Goal: Task Accomplishment & Management: Manage account settings

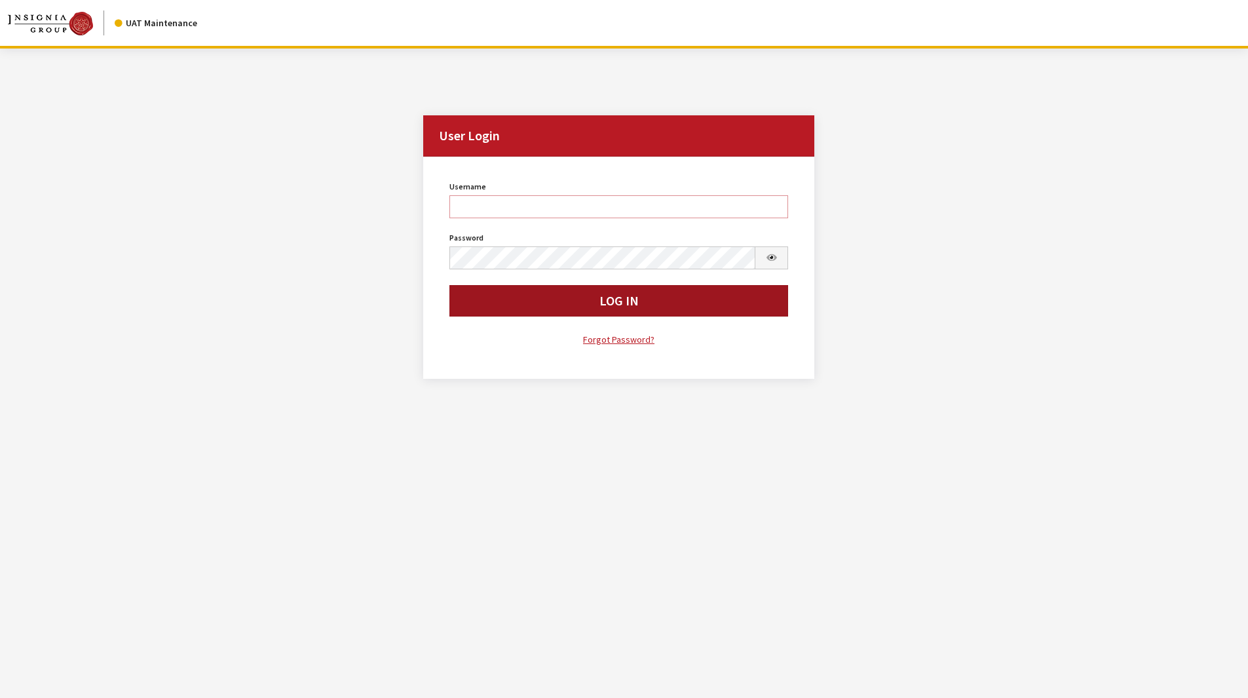
type input "[PERSON_NAME]"
click at [543, 304] on button "Log In" at bounding box center [619, 300] width 339 height 31
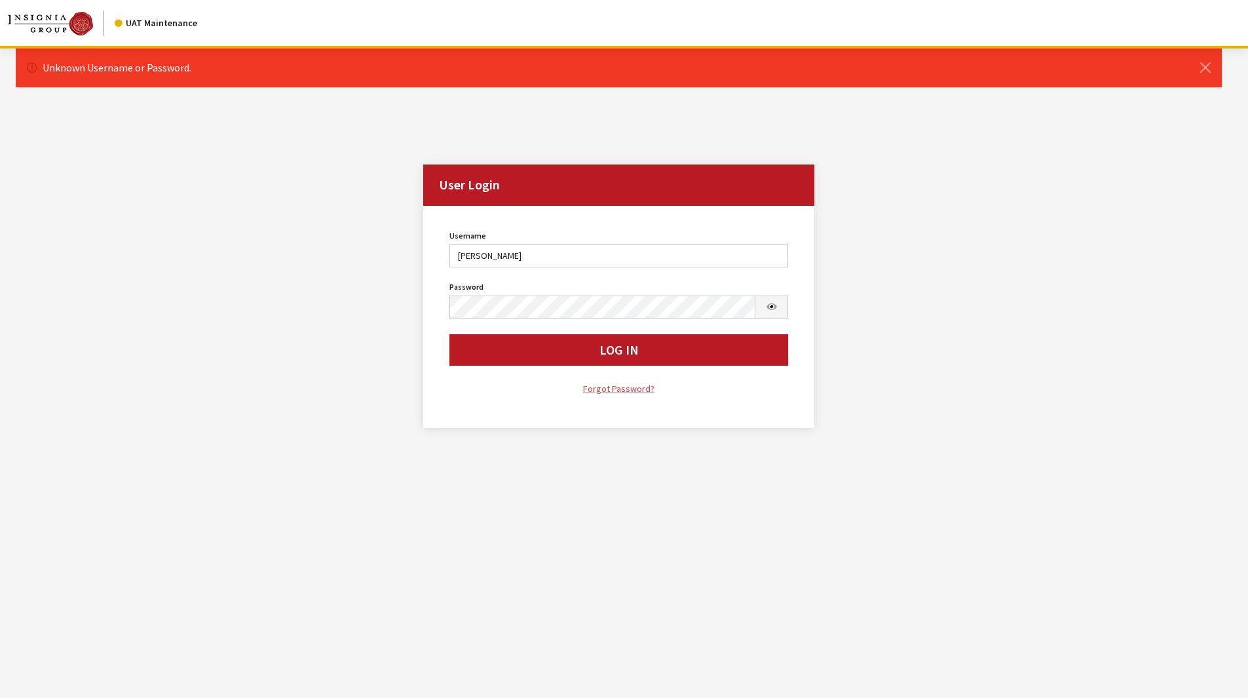
click at [630, 393] on link "Forgot Password?" at bounding box center [619, 388] width 339 height 15
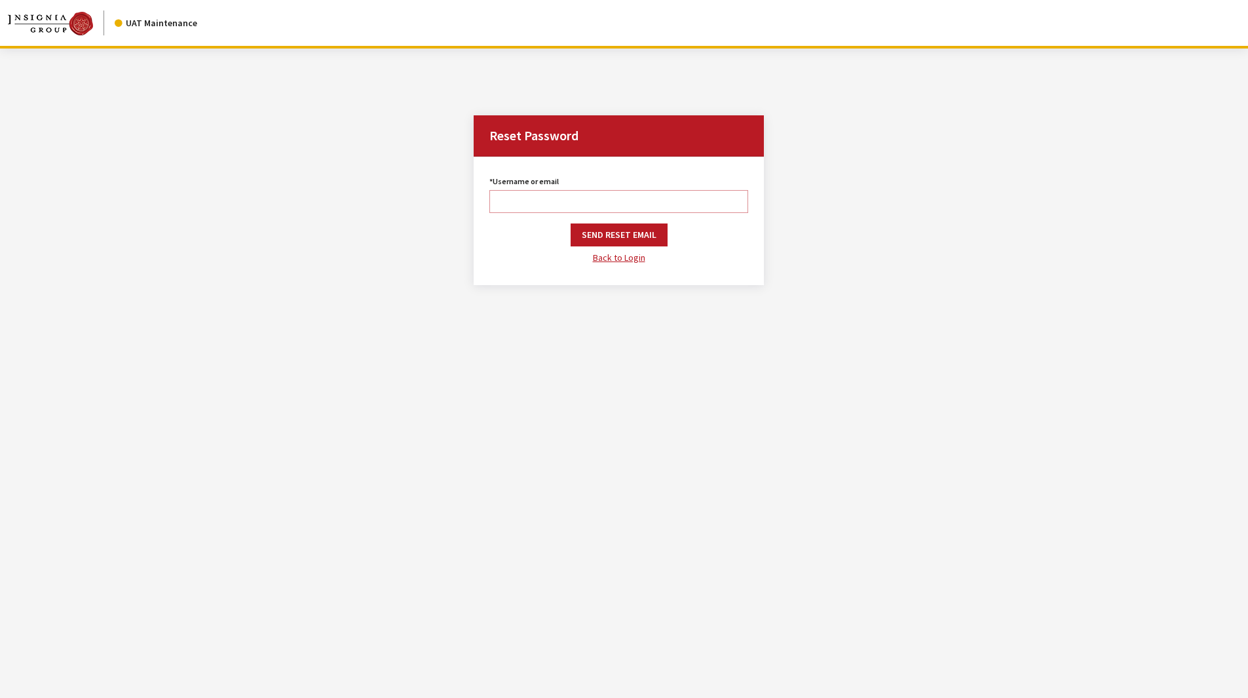
click at [529, 204] on input "Username or email" at bounding box center [619, 201] width 258 height 23
type input "[PERSON_NAME]"
click at [609, 254] on link "Back to Login" at bounding box center [619, 257] width 258 height 23
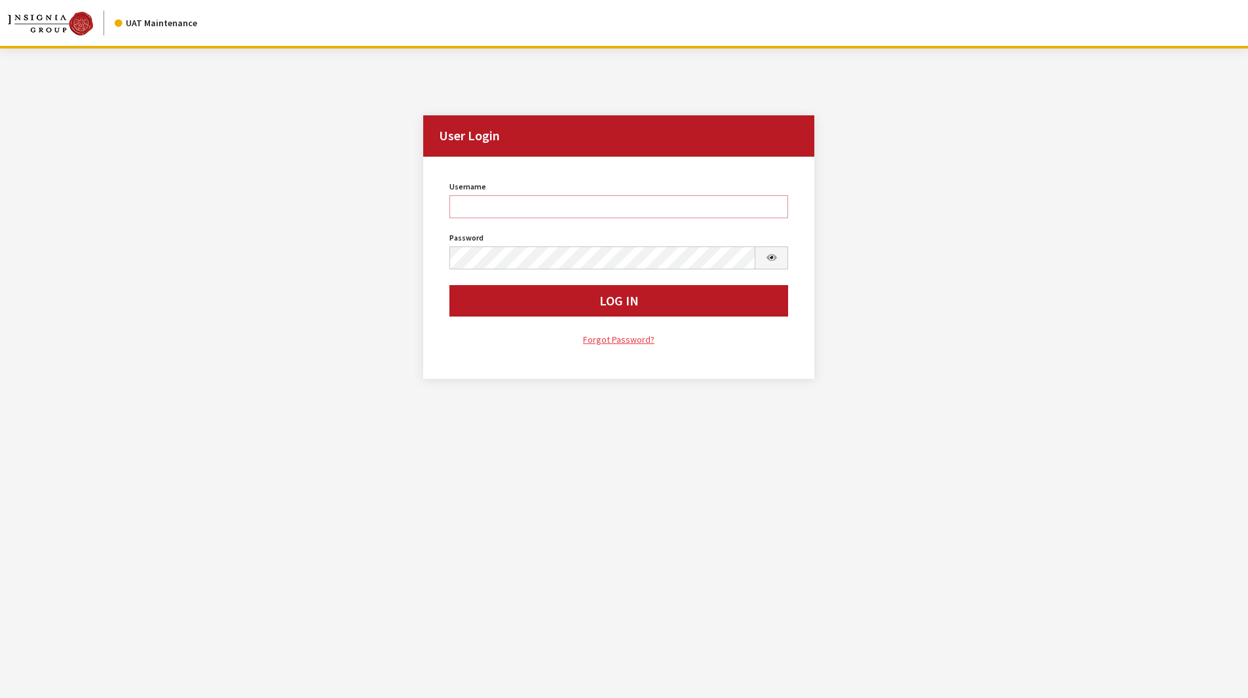
type input "[PERSON_NAME]"
click at [617, 338] on link "Forgot Password?" at bounding box center [619, 339] width 339 height 15
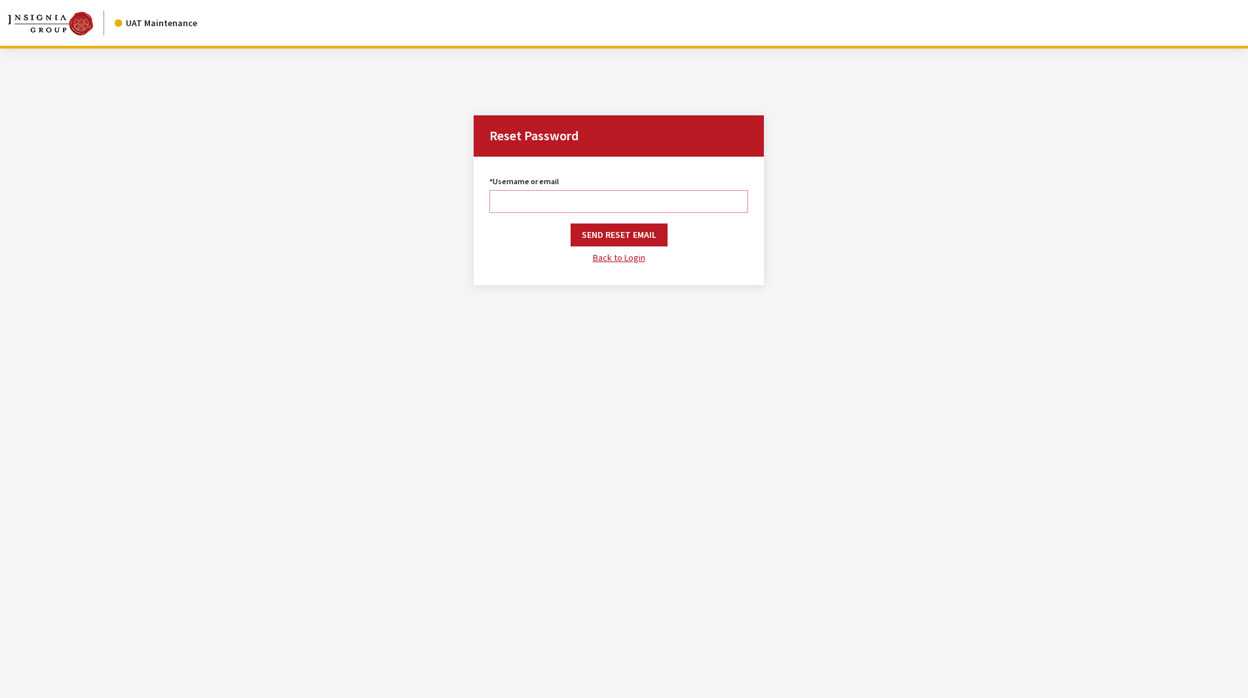
click at [532, 196] on input "Username or email" at bounding box center [619, 201] width 258 height 23
type input "krystal"
click at [601, 232] on button "Send Reset Email" at bounding box center [619, 234] width 97 height 23
click at [619, 239] on button "Save" at bounding box center [619, 234] width 43 height 23
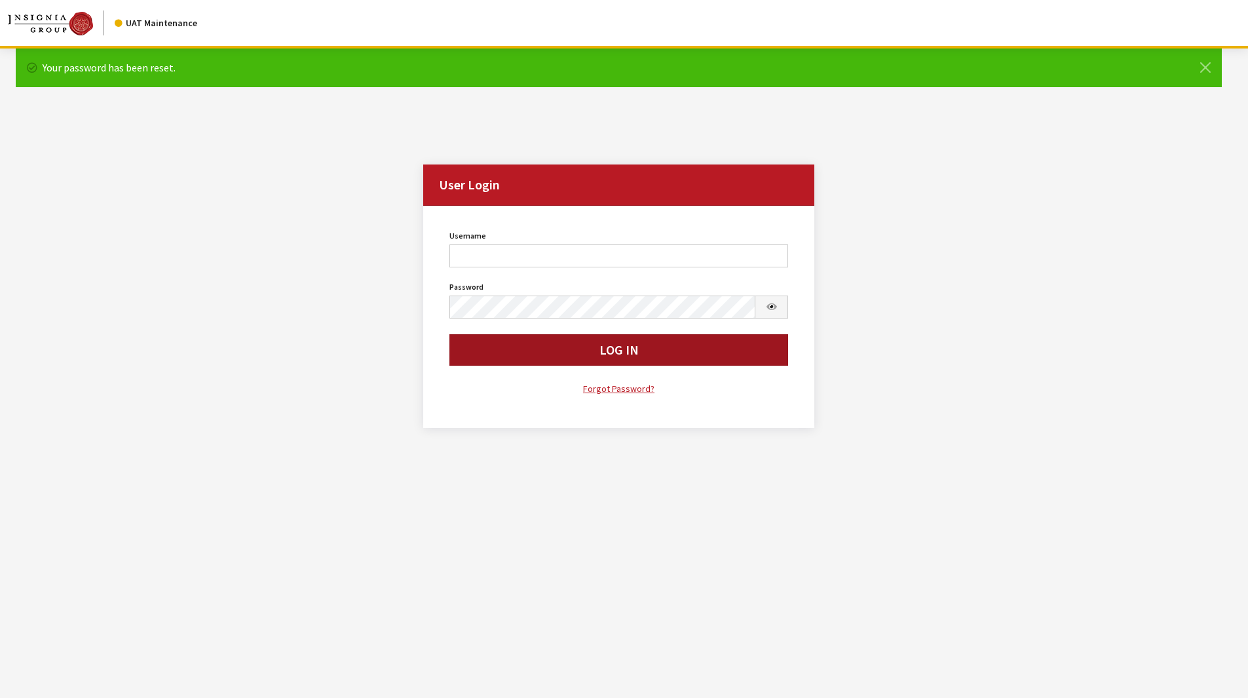
type input "[PERSON_NAME]"
click at [583, 358] on button "Log In" at bounding box center [619, 349] width 339 height 31
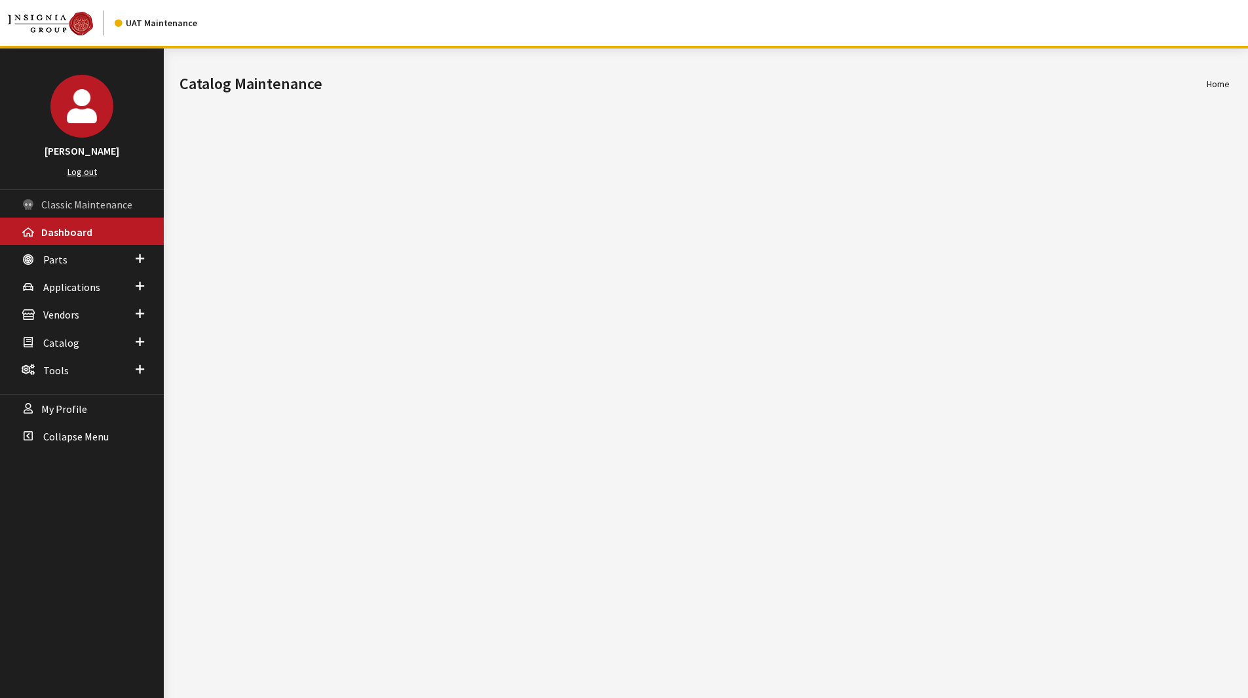
click at [90, 203] on span "Classic Maintenance" at bounding box center [86, 204] width 91 height 13
click at [50, 238] on span "Dashboard" at bounding box center [66, 231] width 51 height 13
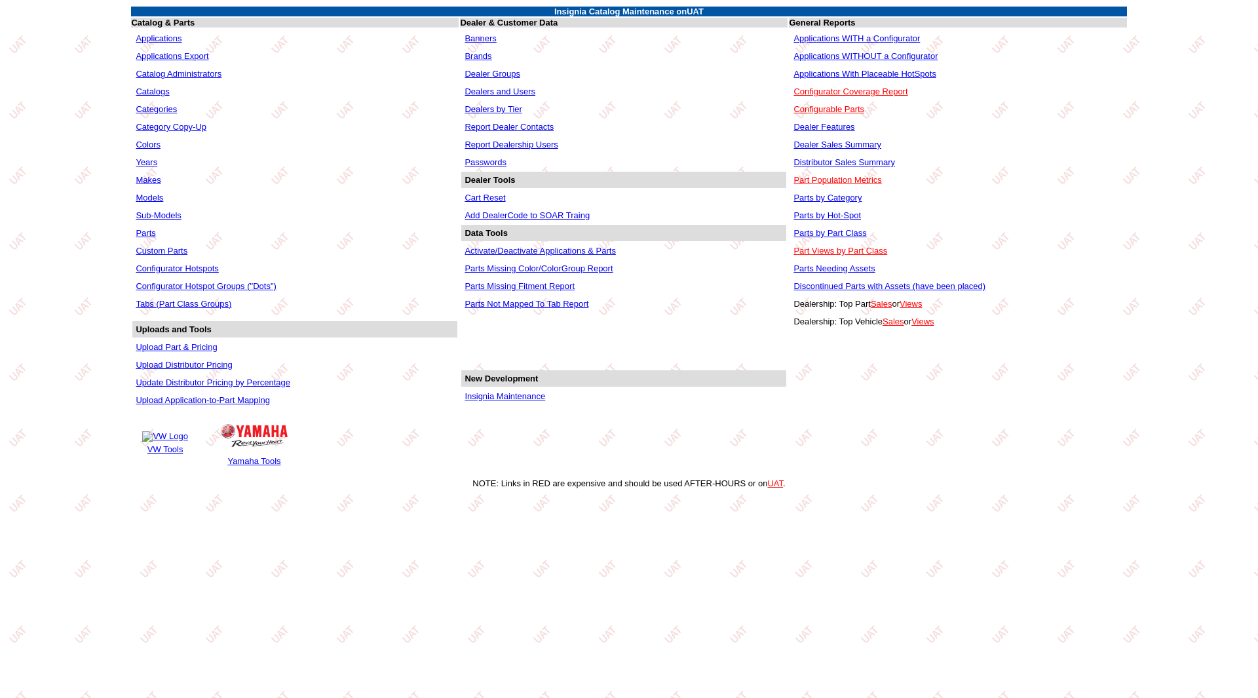
click at [480, 92] on link "Dealers and Users" at bounding box center [500, 92] width 71 height 10
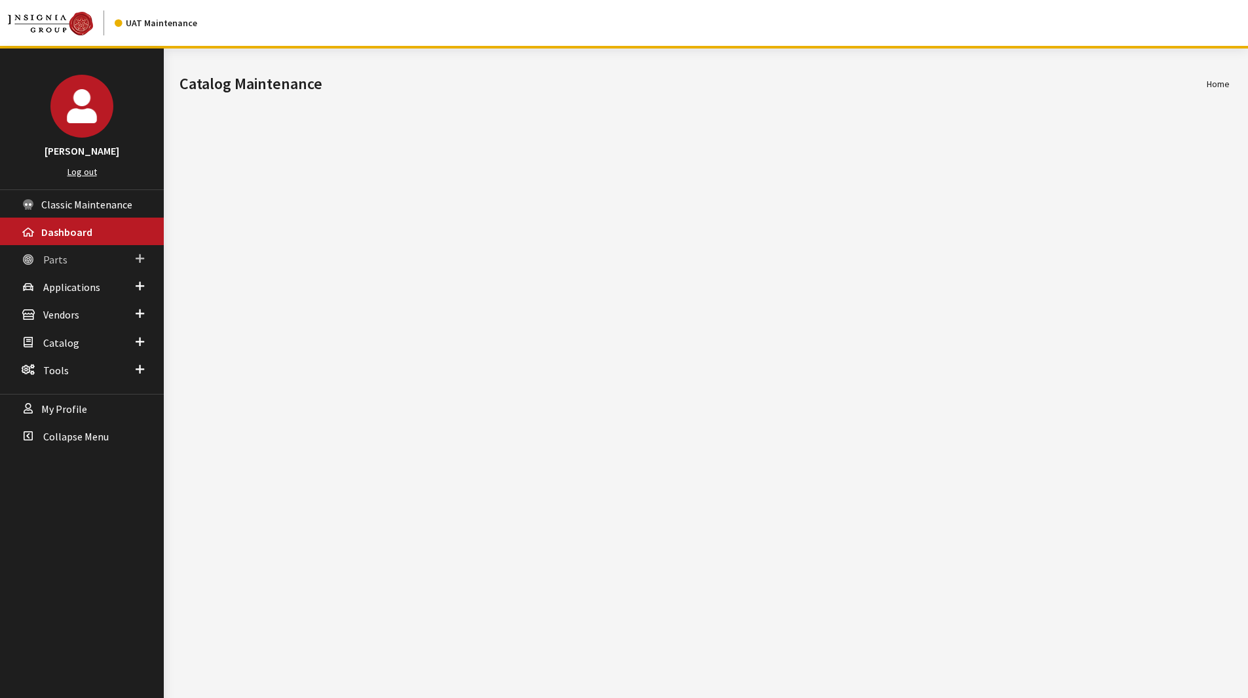
click at [123, 254] on link "Parts" at bounding box center [82, 259] width 164 height 28
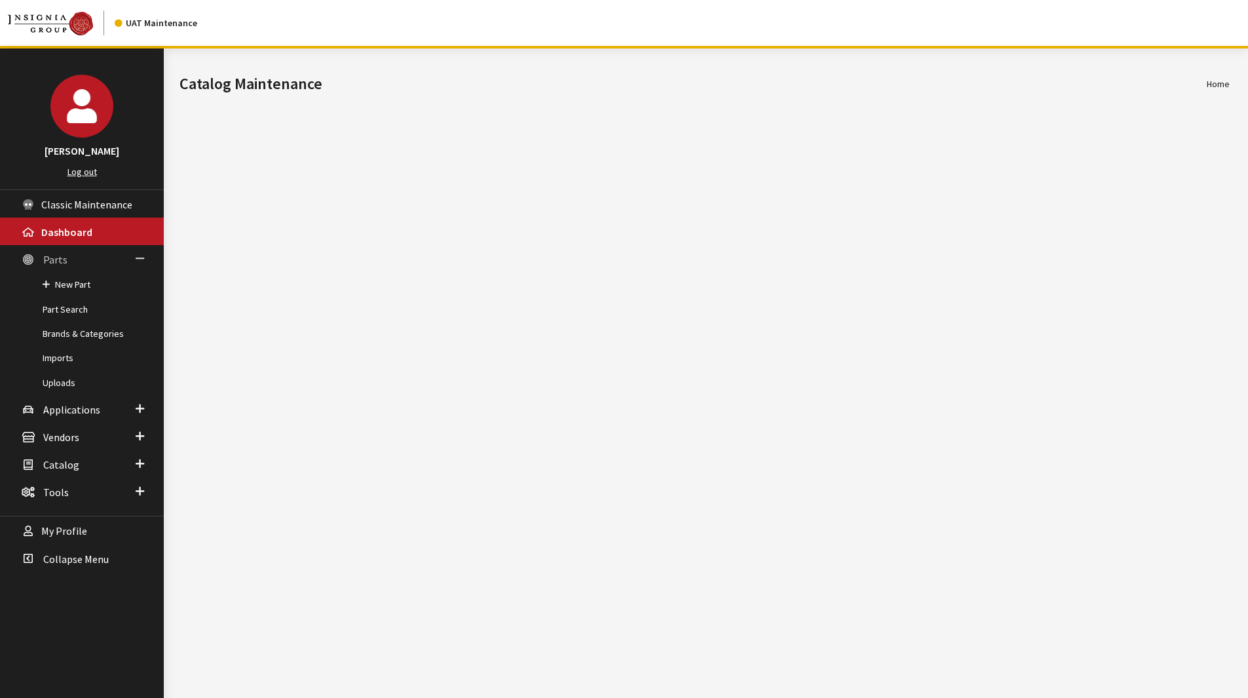
click at [123, 254] on link "Parts" at bounding box center [82, 259] width 164 height 28
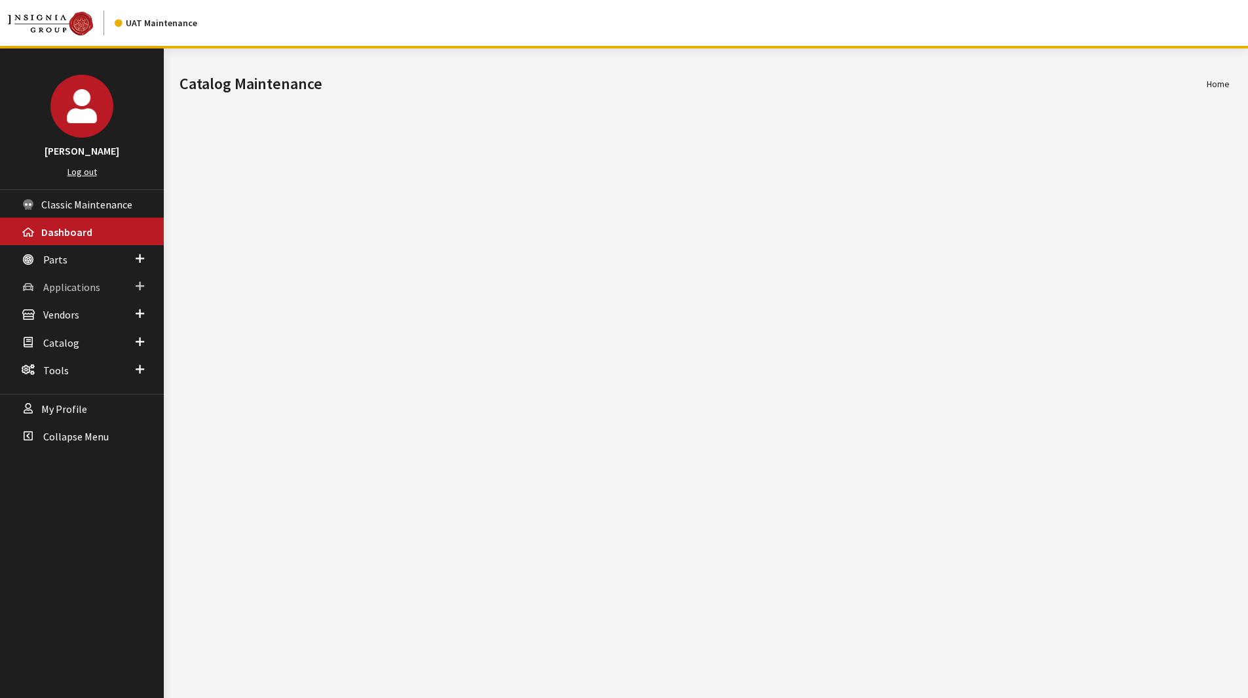
click at [117, 289] on link "Applications" at bounding box center [82, 287] width 164 height 28
click at [123, 321] on link "Vendors" at bounding box center [82, 314] width 164 height 28
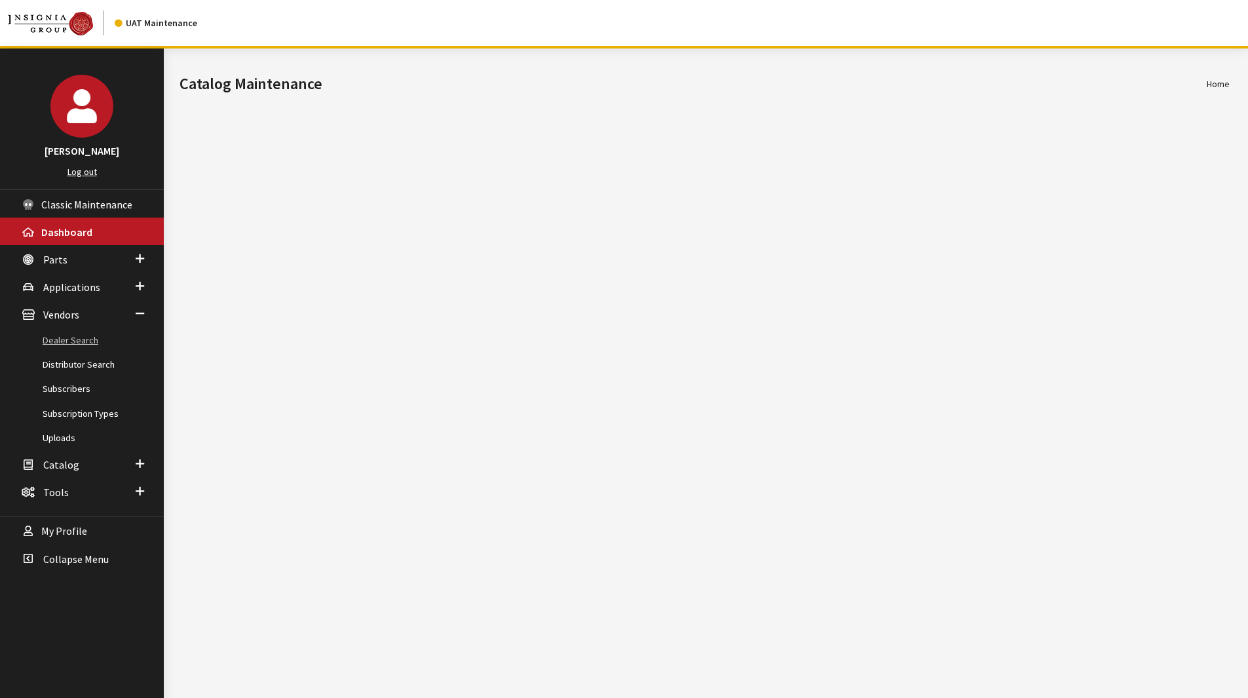
click at [77, 340] on link "Dealer Search" at bounding box center [82, 340] width 164 height 24
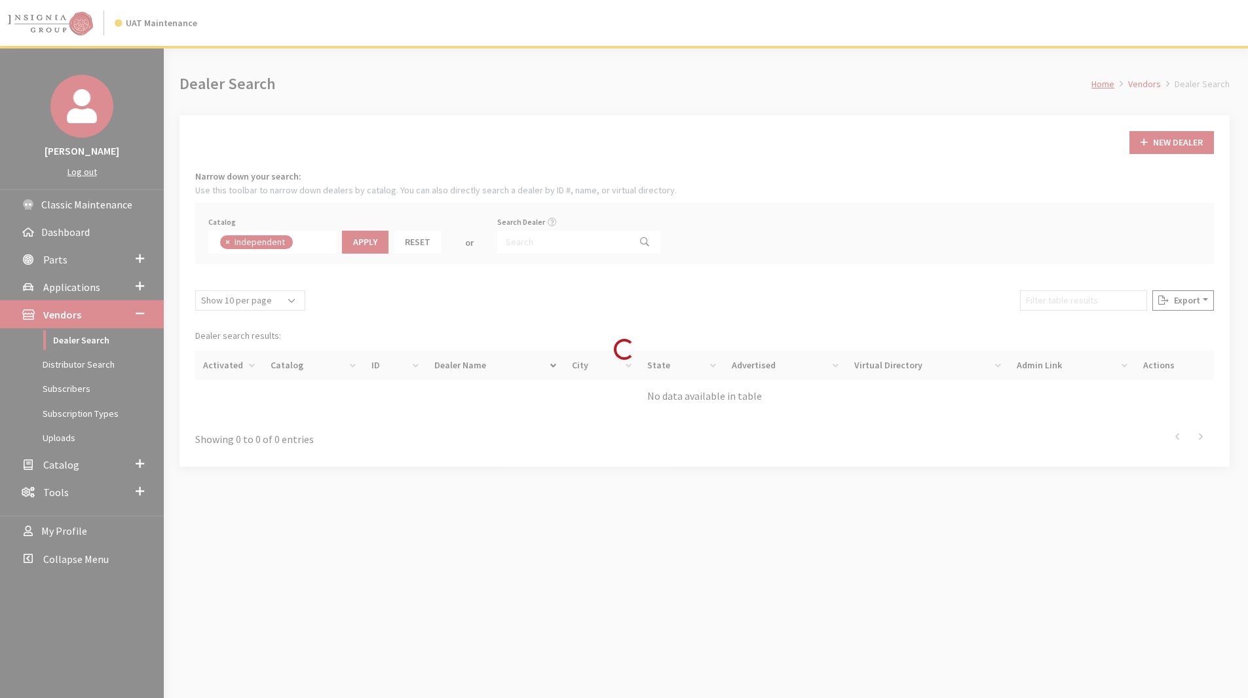
scroll to position [96, 0]
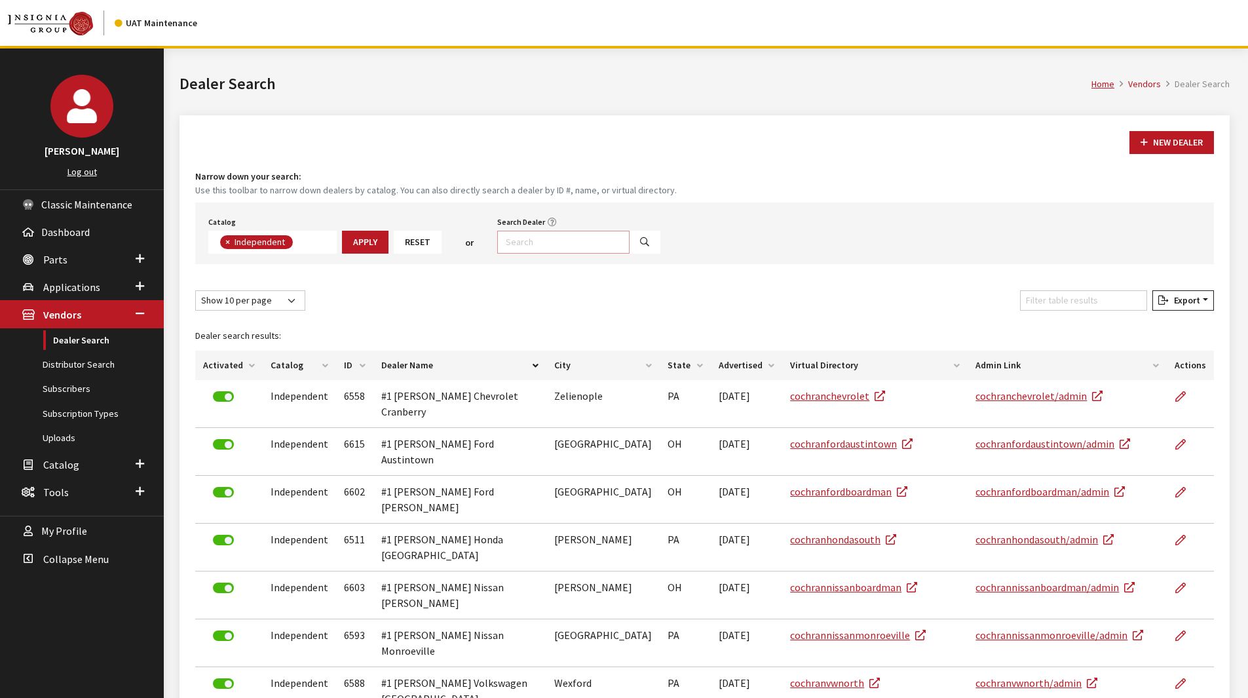
click at [507, 243] on input "Search Dealer" at bounding box center [563, 242] width 132 height 23
click at [523, 244] on input "Search Dealer" at bounding box center [563, 242] width 132 height 23
type input "johnson motors"
select select
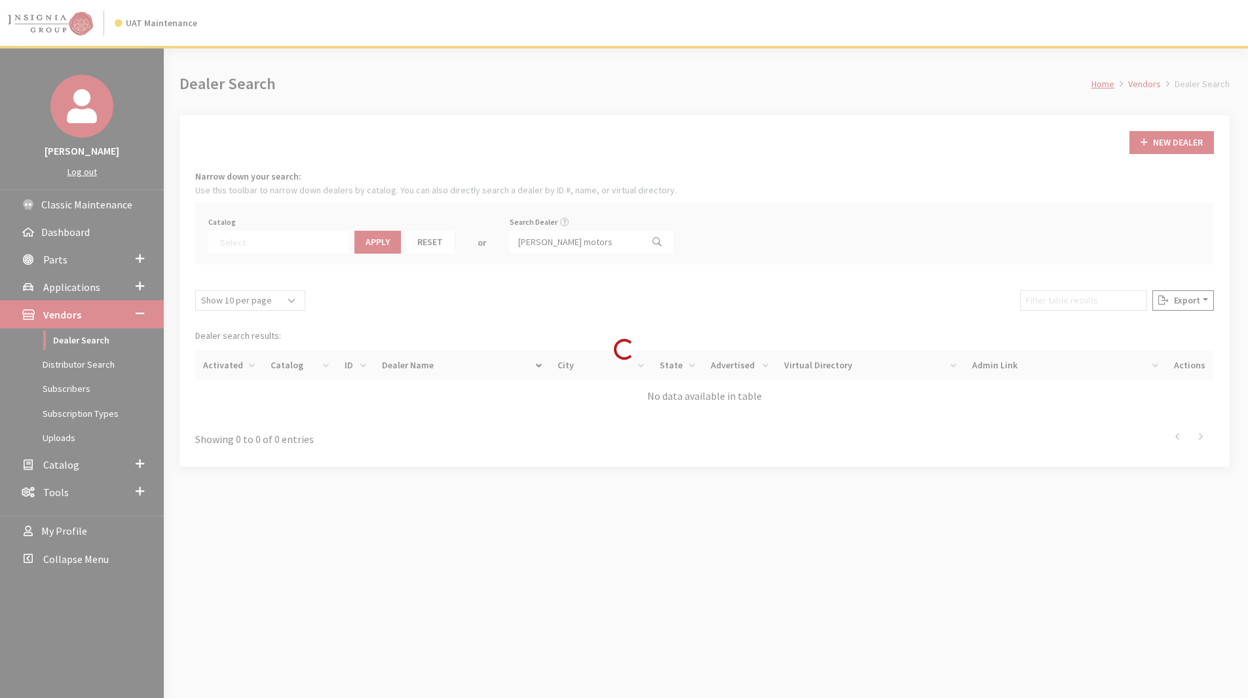
scroll to position [137, 0]
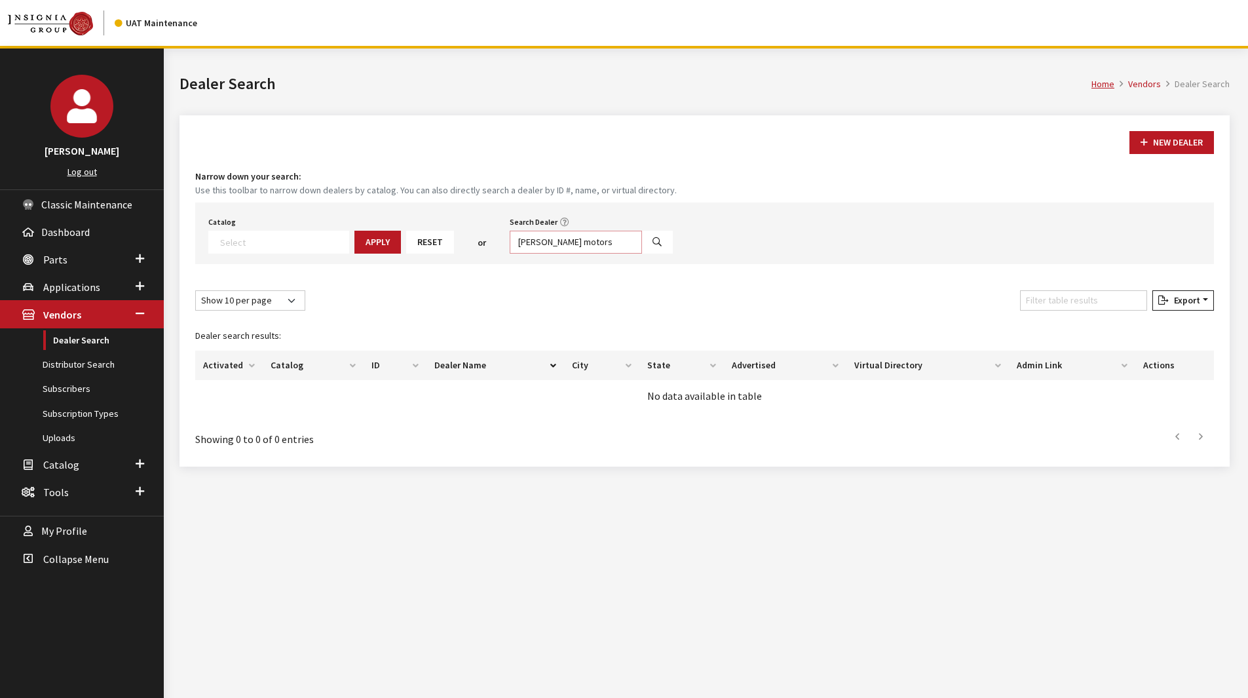
click at [566, 245] on input "johnson motors" at bounding box center [576, 242] width 132 height 23
drag, startPoint x: 566, startPoint y: 245, endPoint x: 488, endPoint y: 238, distance: 79.0
click at [488, 238] on div "Catalog Acura Alfa Romeo Audi Bentley BMW Chrysler DoubleTake Ford GM Honda Hyu…" at bounding box center [704, 234] width 1019 height 62
type input "johnson"
select select
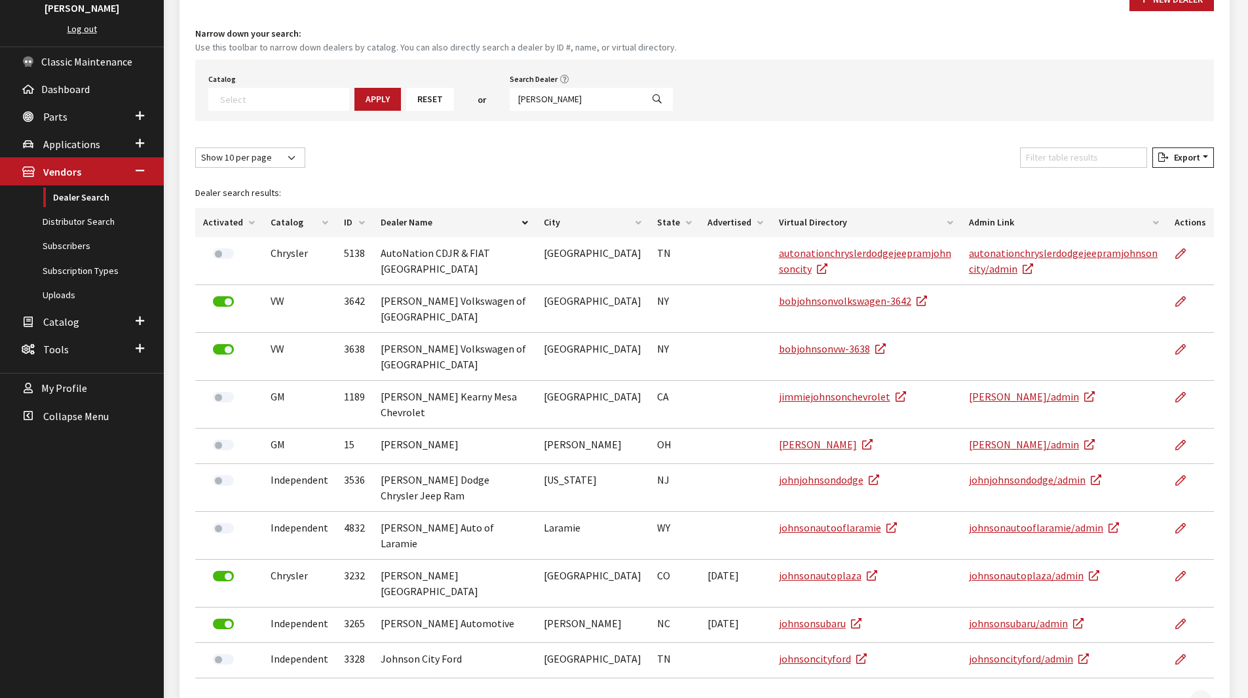
scroll to position [1, 0]
click at [233, 107] on span at bounding box center [278, 99] width 141 height 23
drag, startPoint x: 551, startPoint y: 98, endPoint x: 452, endPoint y: 94, distance: 99.1
click at [452, 94] on div "Catalog Acura Alfa Romeo Audi Bentley BMW Chrysler DoubleTake Ford GM Honda Hyu…" at bounding box center [704, 91] width 1019 height 62
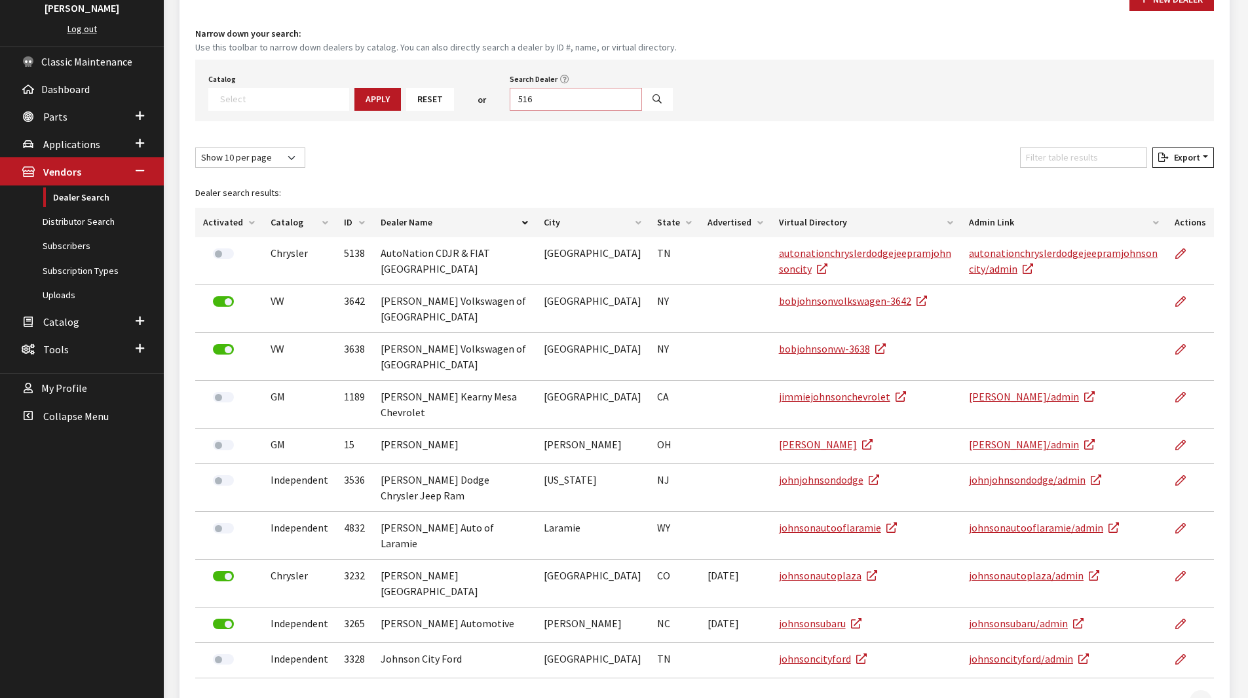
type input "516"
click at [642, 97] on button "Search" at bounding box center [657, 99] width 31 height 23
select select
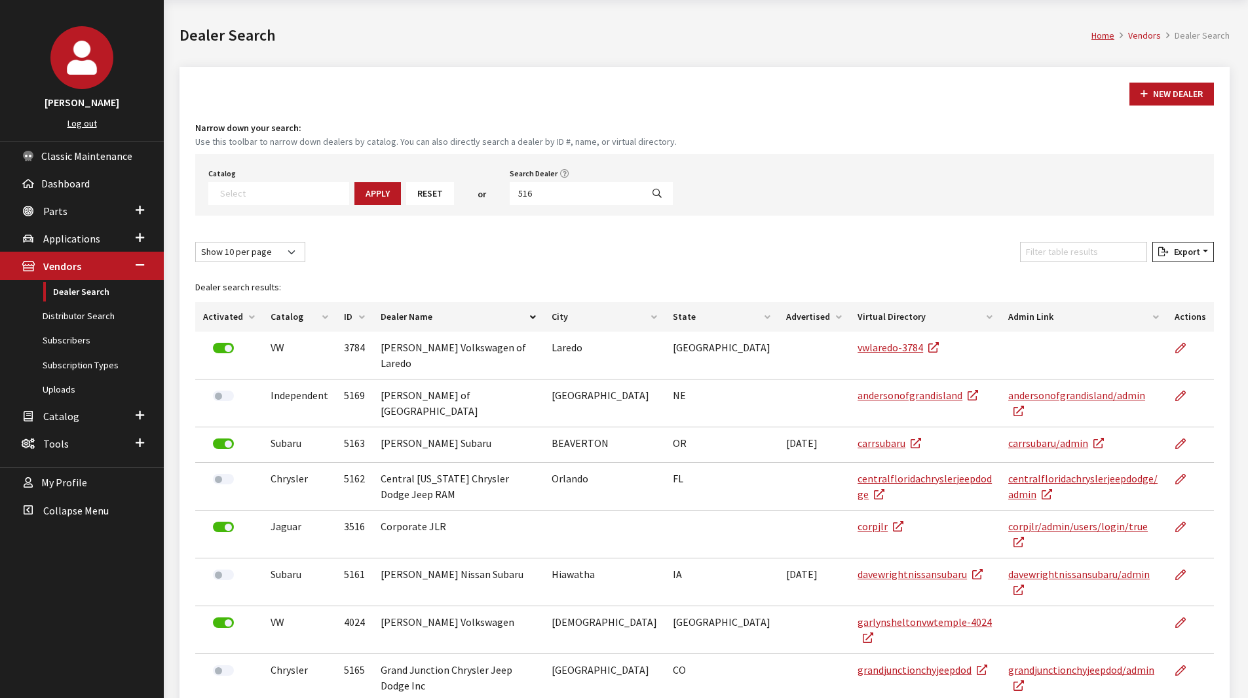
scroll to position [143, 0]
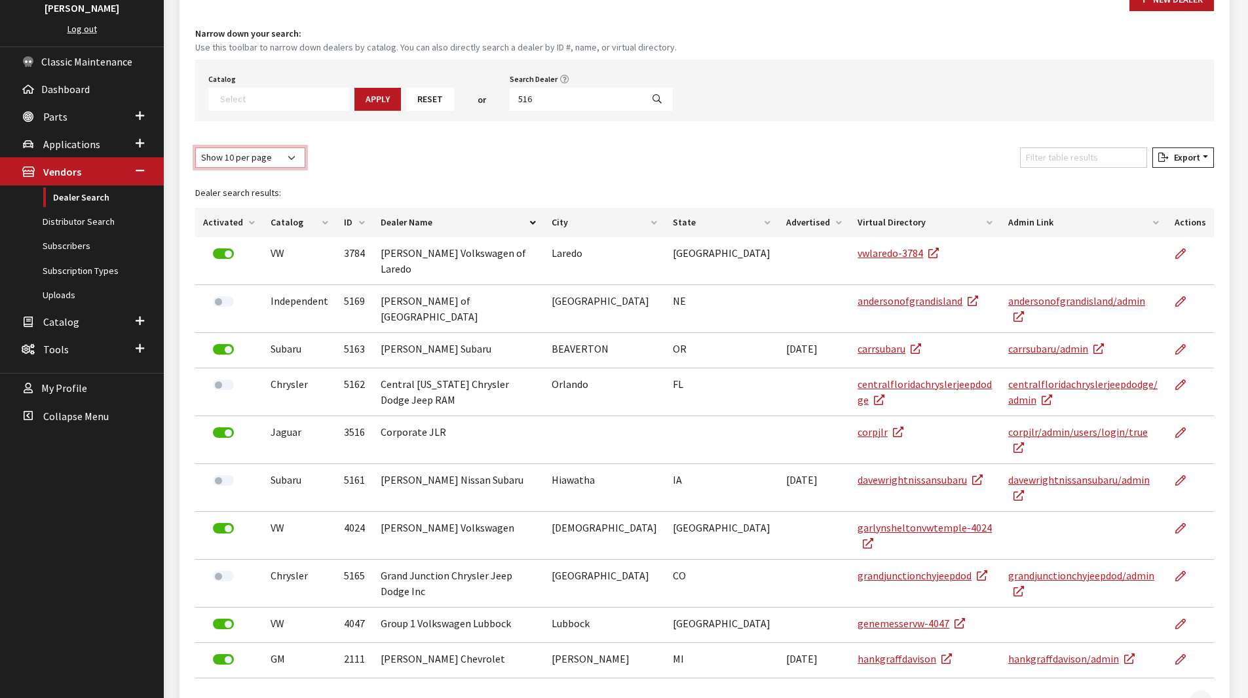
click at [284, 164] on select "Show 10 per page Show 25 per page Show 50 per page Show 100 per page Show 1000 …" at bounding box center [250, 157] width 110 height 20
select select "100"
click at [195, 147] on select "Show 10 per page Show 25 per page Show 50 per page Show 100 per page Show 1000 …" at bounding box center [250, 157] width 110 height 20
drag, startPoint x: 522, startPoint y: 90, endPoint x: 484, endPoint y: 83, distance: 39.5
click at [484, 83] on div "Catalog Acura Alfa Romeo Audi Bentley BMW Chrysler DoubleTake Ford GM Honda Hyu…" at bounding box center [704, 91] width 1019 height 62
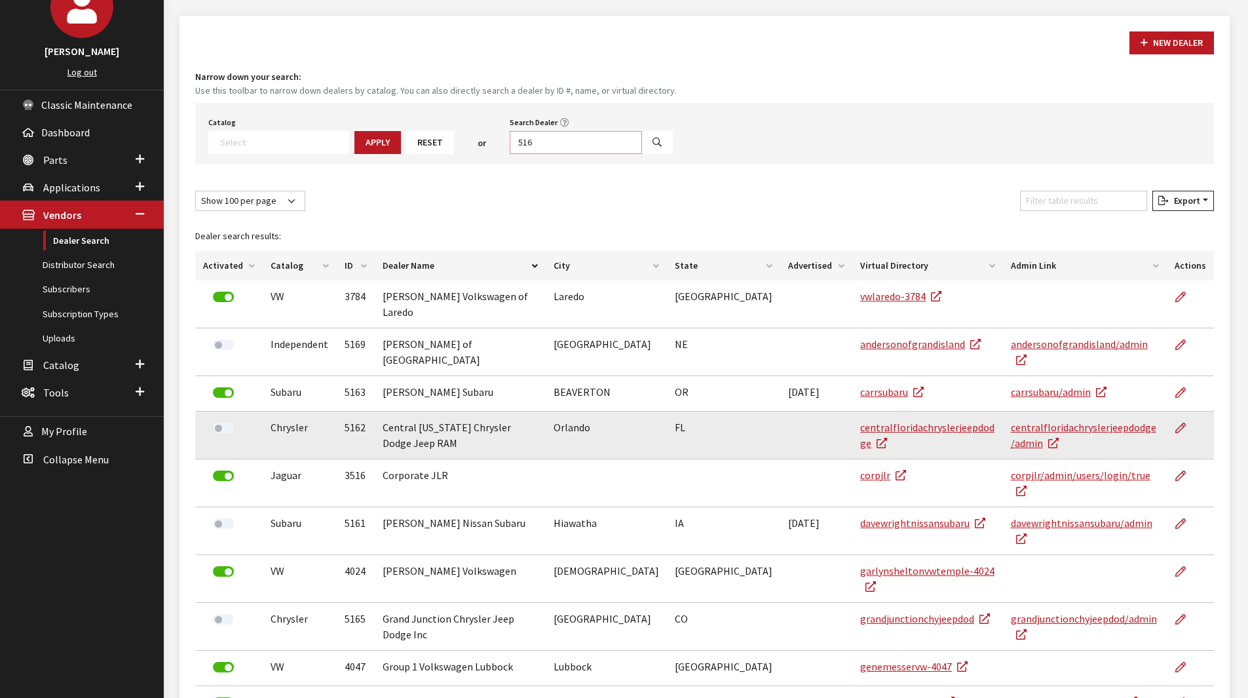
scroll to position [0, 0]
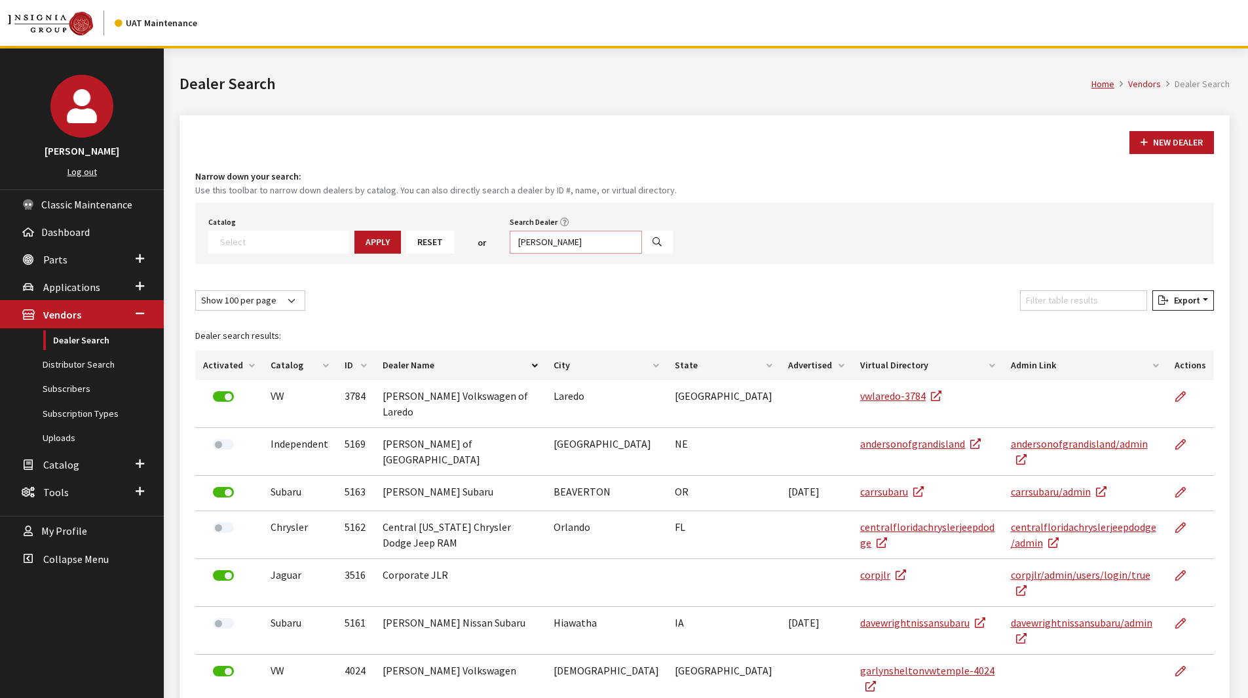
type input "johnson"
click at [642, 248] on button "Search" at bounding box center [657, 242] width 31 height 23
select select
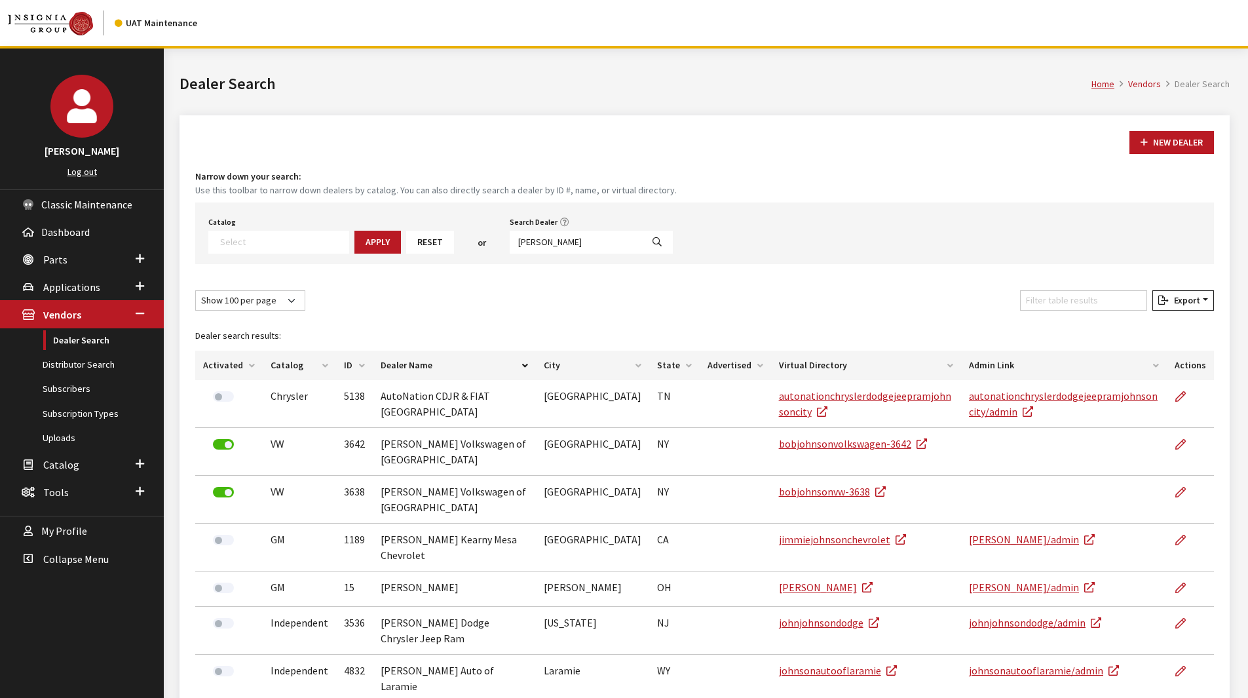
click at [649, 364] on th "State" at bounding box center [674, 365] width 50 height 29
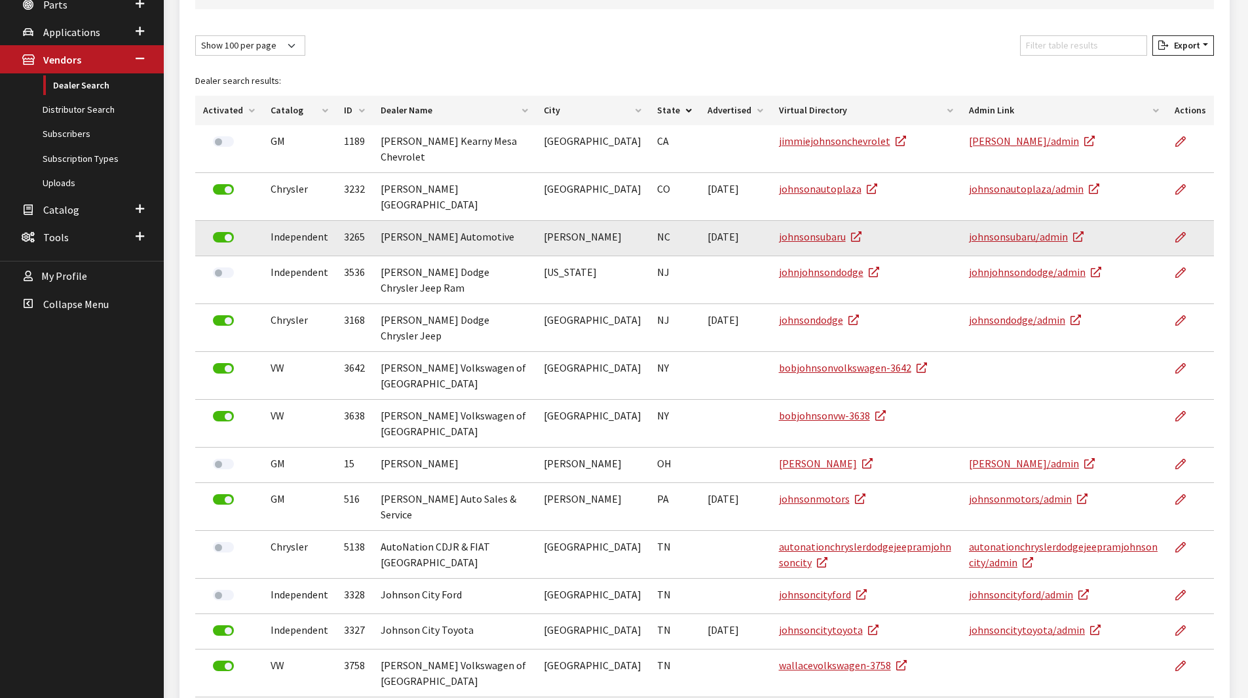
scroll to position [328, 0]
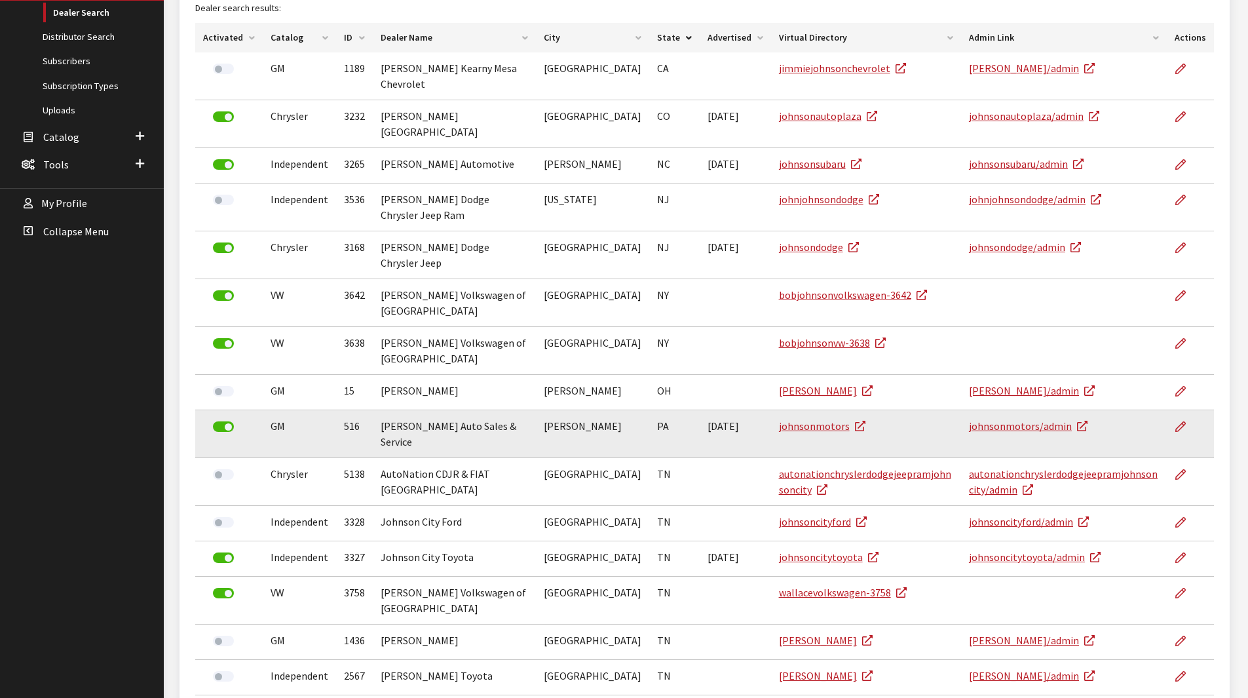
click at [225, 421] on label at bounding box center [223, 426] width 21 height 10
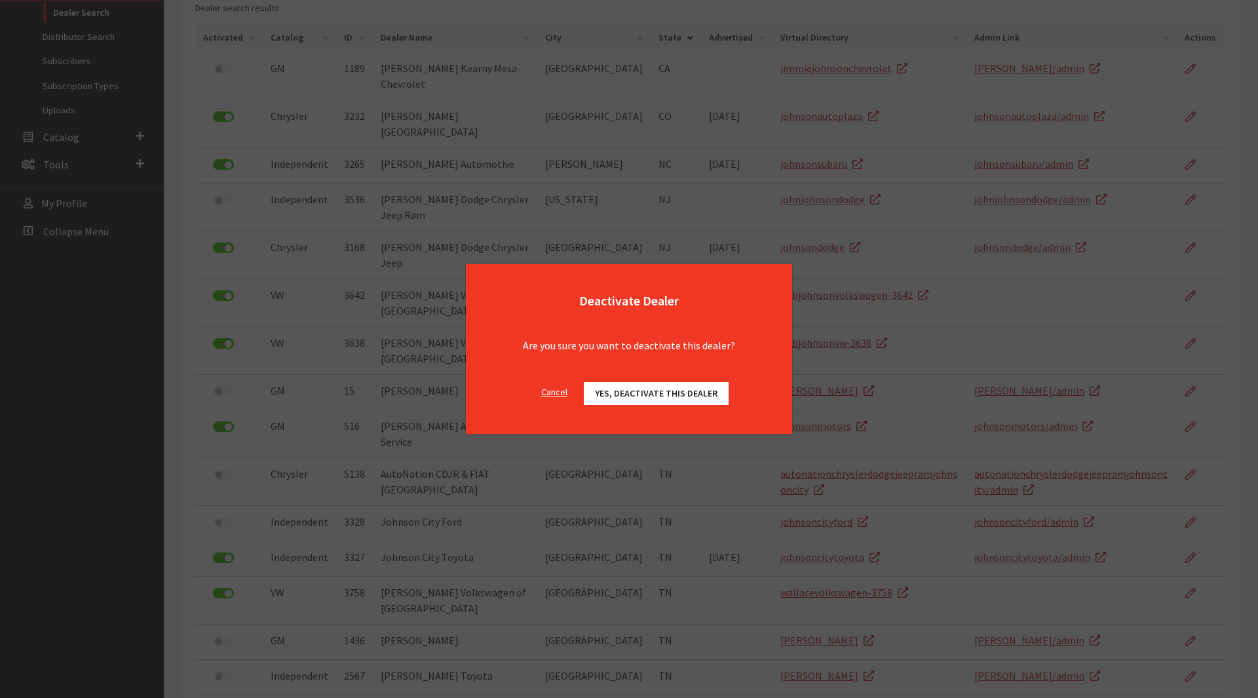
click at [653, 388] on span "Yes, deactivate this dealer" at bounding box center [656, 393] width 123 height 12
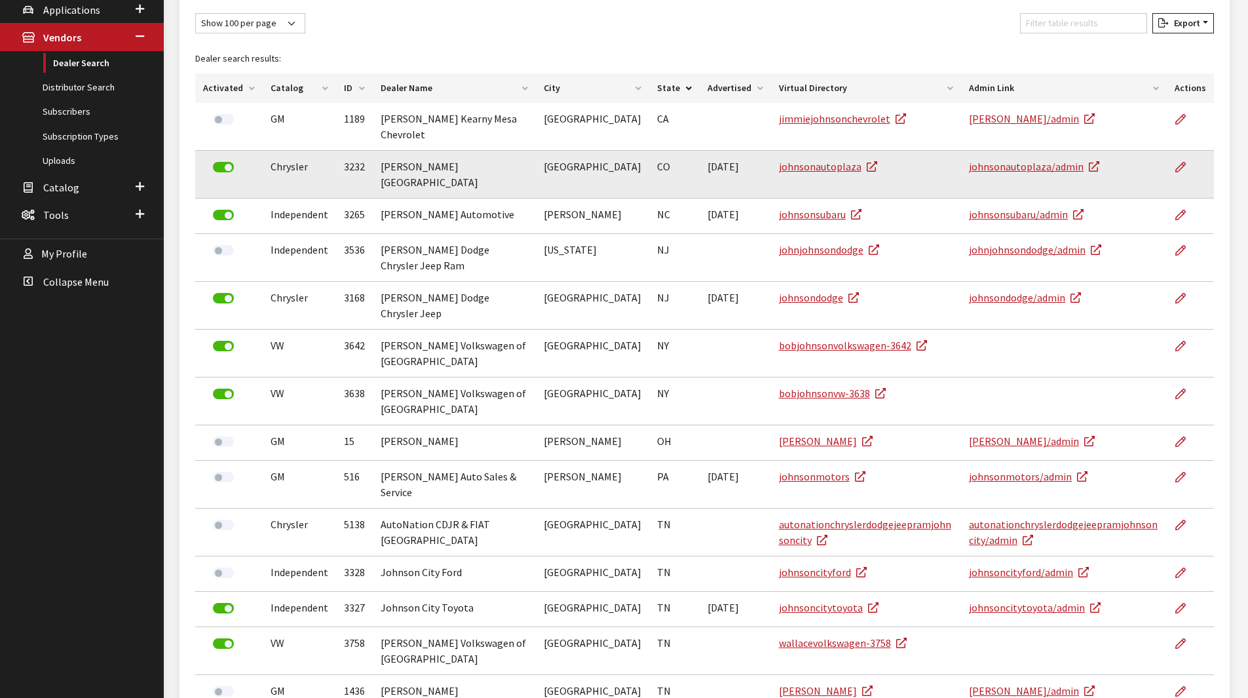
scroll to position [0, 0]
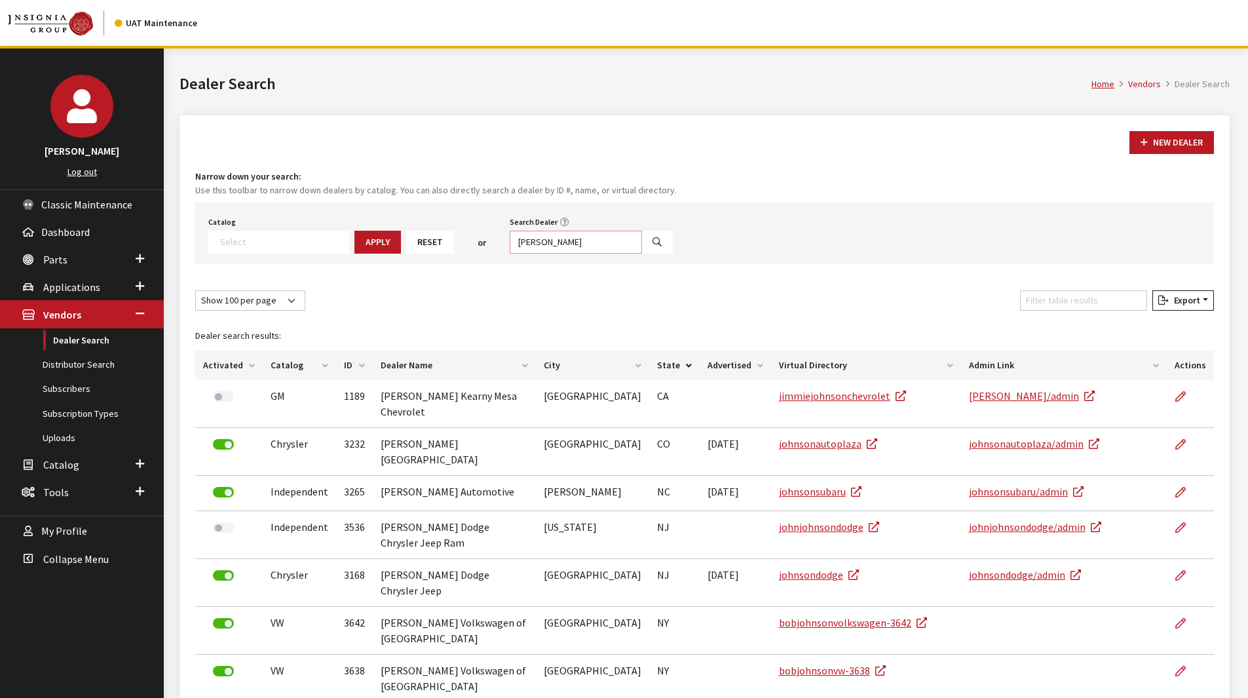
drag, startPoint x: 545, startPoint y: 242, endPoint x: 442, endPoint y: 233, distance: 103.9
click at [442, 233] on div "Catalog Acura Alfa Romeo Audi Bentley BMW Chrysler DoubleTake Ford GM Honda Hyu…" at bounding box center [704, 234] width 1019 height 62
type input "houston central"
click at [642, 242] on button "Search" at bounding box center [657, 242] width 31 height 23
select select
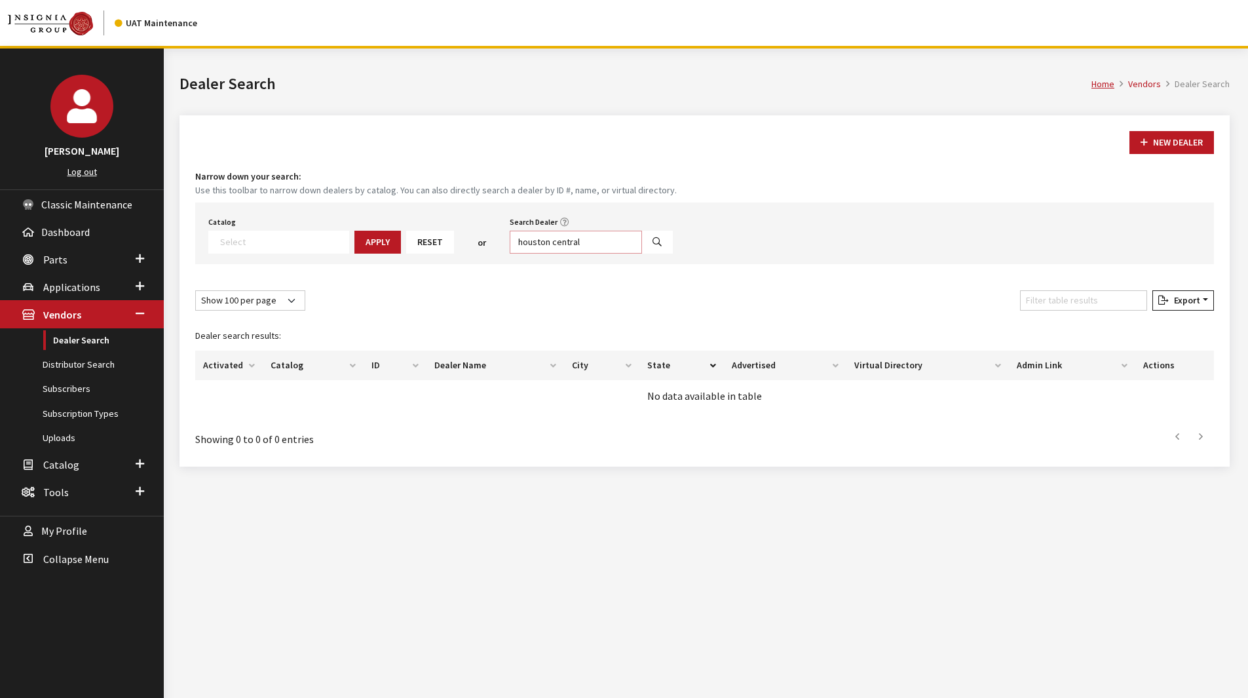
drag, startPoint x: 581, startPoint y: 242, endPoint x: 435, endPoint y: 225, distance: 147.1
click at [436, 225] on div "Catalog Acura Alfa Romeo Audi Bentley BMW Chrysler DoubleTake Ford GM Honda Hyu…" at bounding box center [704, 234] width 1019 height 62
type input "jaguar land rover houston"
click at [642, 238] on button "Search" at bounding box center [657, 242] width 31 height 23
select select
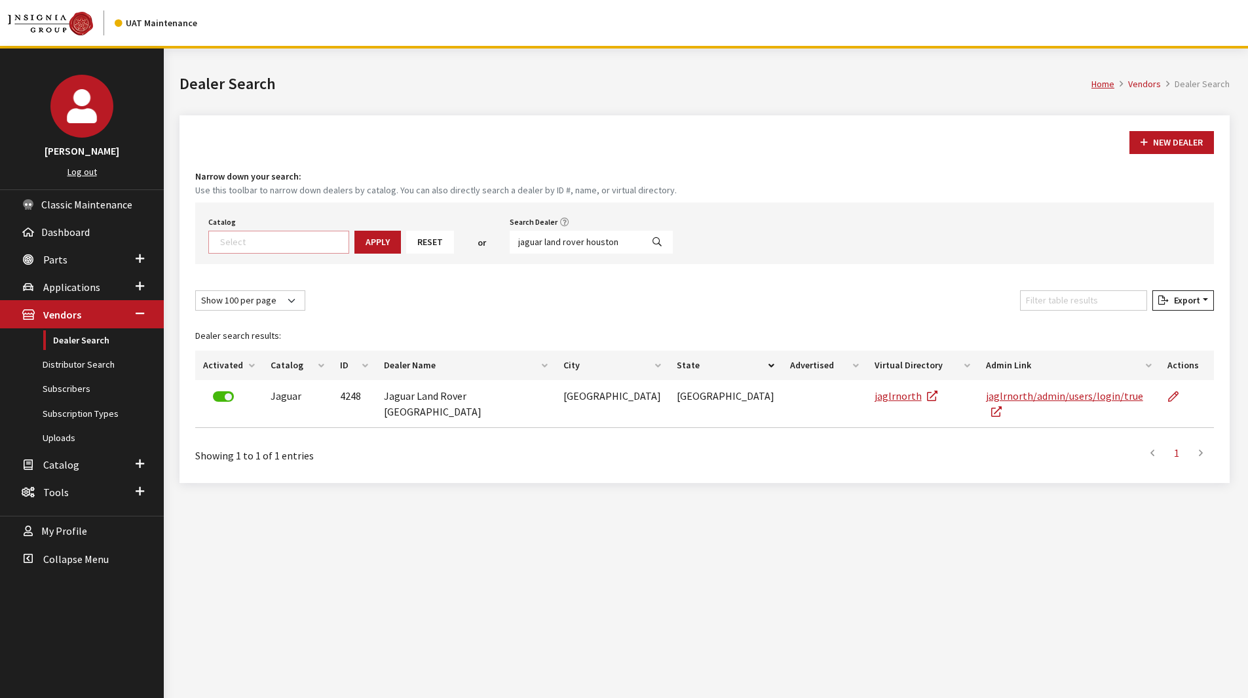
click at [232, 235] on span at bounding box center [283, 241] width 132 height 12
click at [463, 332] on caption "Dealer search results:" at bounding box center [704, 335] width 1019 height 29
click at [609, 238] on input "jaguar land rover houston" at bounding box center [576, 242] width 132 height 23
drag, startPoint x: 400, startPoint y: 237, endPoint x: 326, endPoint y: 248, distance: 75.0
click at [330, 248] on div "Catalog Acura Alfa Romeo Audi Bentley BMW Chrysler DoubleTake Ford GM Honda Hyu…" at bounding box center [704, 234] width 1019 height 62
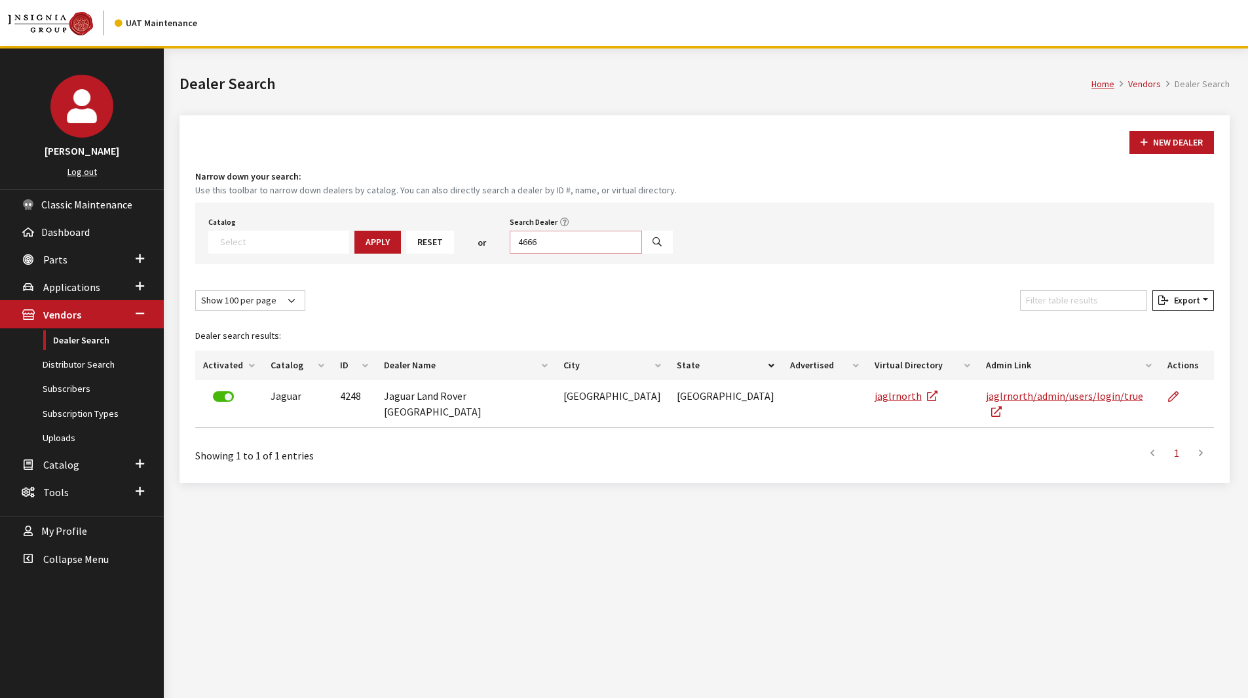
type input "4666"
click at [642, 244] on button "Search" at bounding box center [657, 242] width 31 height 23
select select
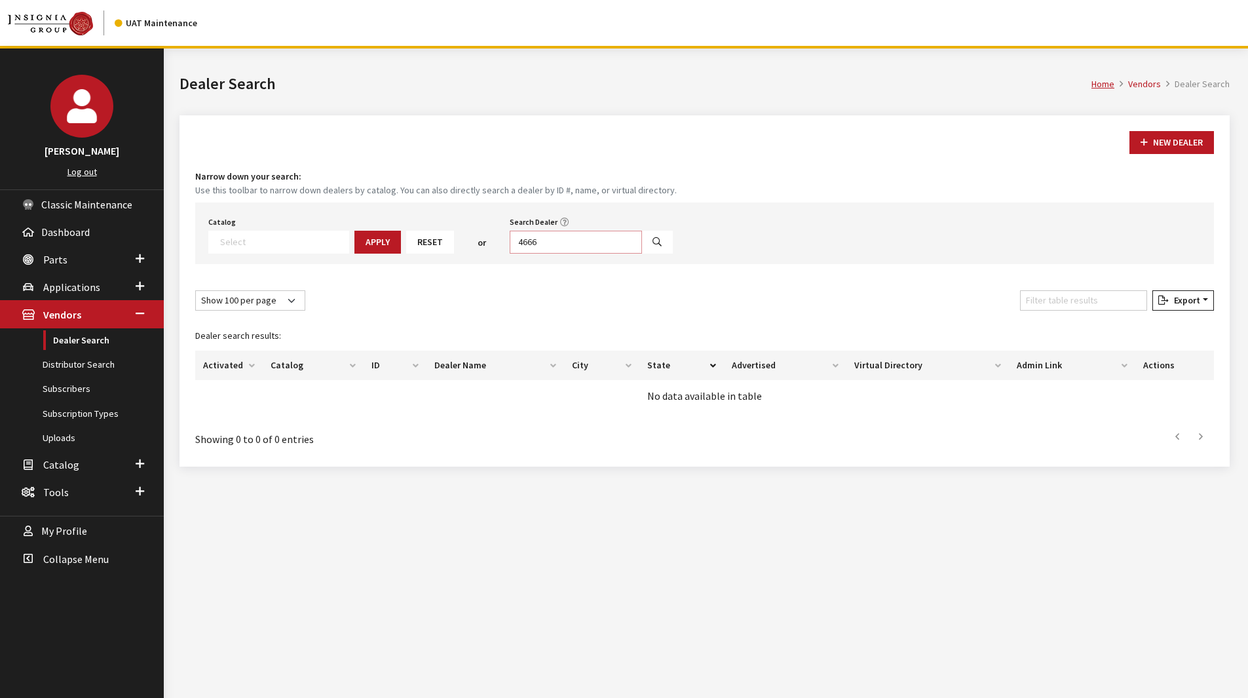
drag, startPoint x: 543, startPoint y: 240, endPoint x: 423, endPoint y: 240, distance: 119.9
click at [424, 238] on div "Catalog Acura Alfa Romeo Audi Bentley BMW Chrysler DoubleTake Ford GM Honda Hyu…" at bounding box center [704, 234] width 1019 height 62
type input "jaguar land rover"
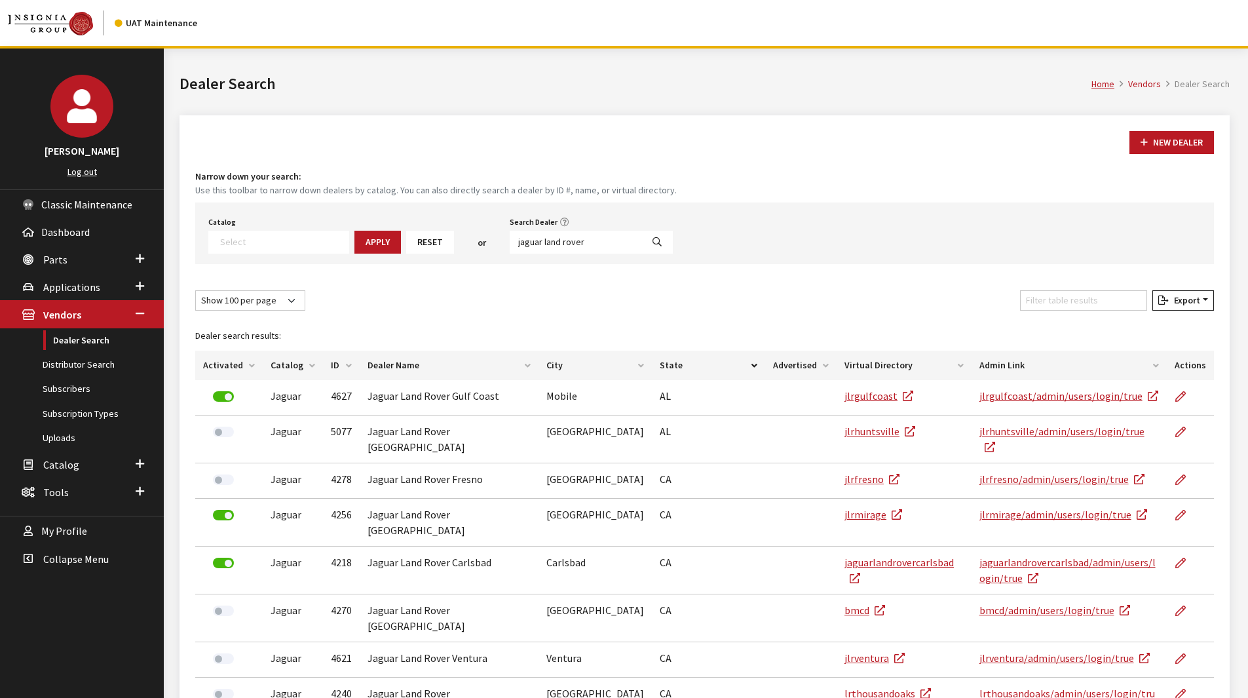
click at [336, 364] on th "ID" at bounding box center [341, 365] width 37 height 29
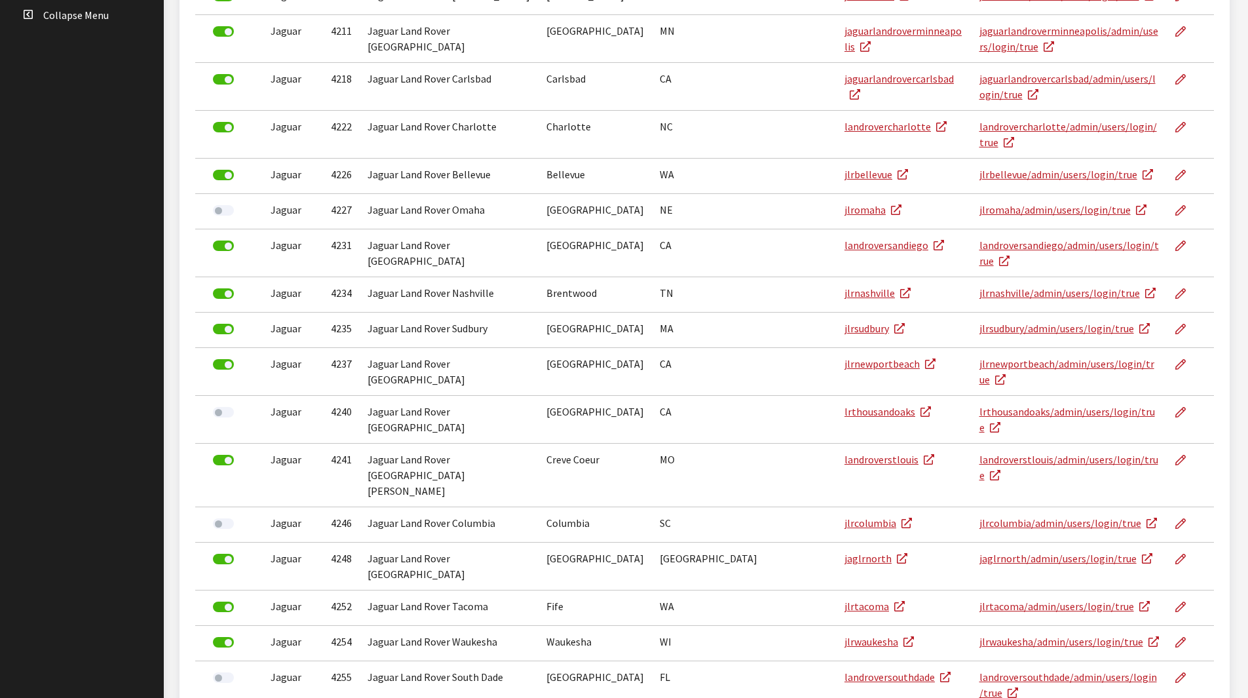
scroll to position [271, 0]
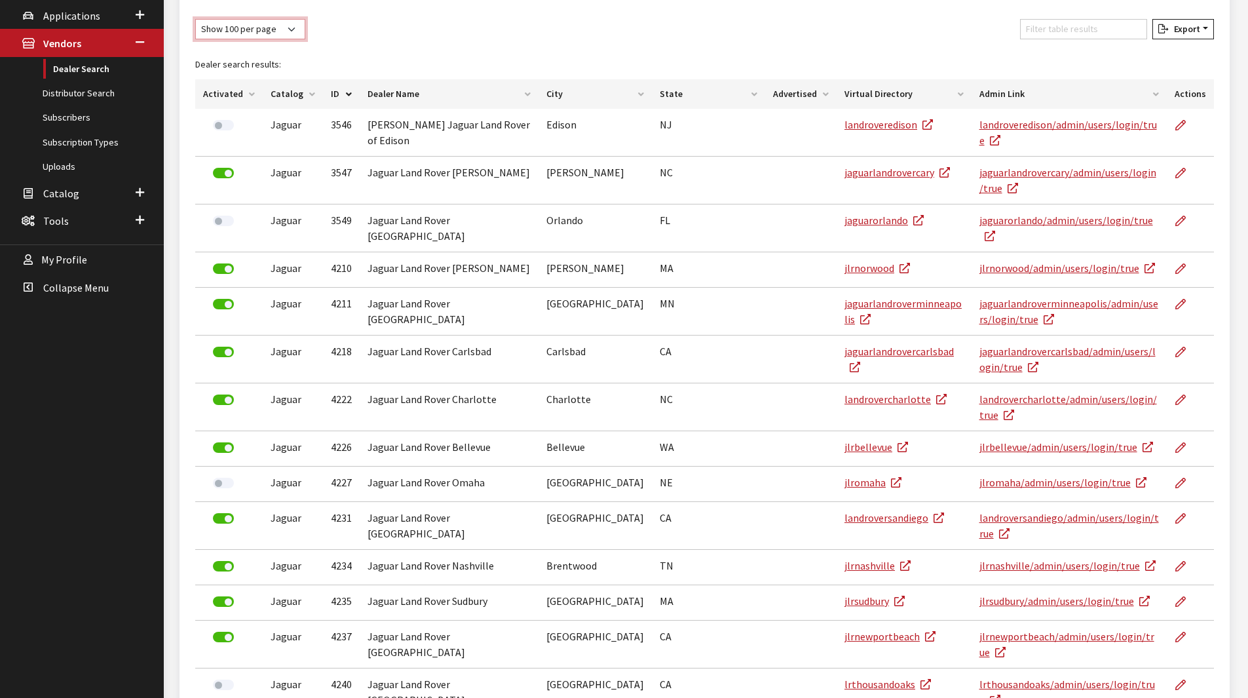
click at [277, 31] on select "Show 10 per page Show 25 per page Show 50 per page Show 100 per page Show 1000 …" at bounding box center [250, 29] width 110 height 20
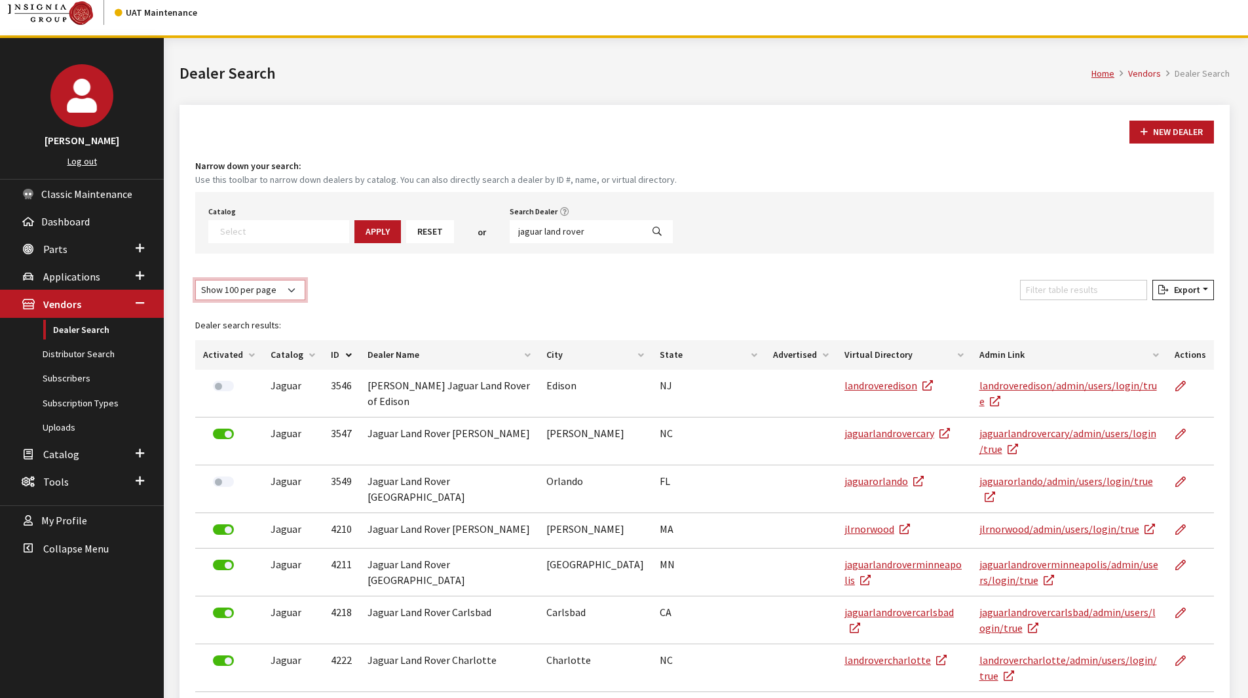
scroll to position [0, 0]
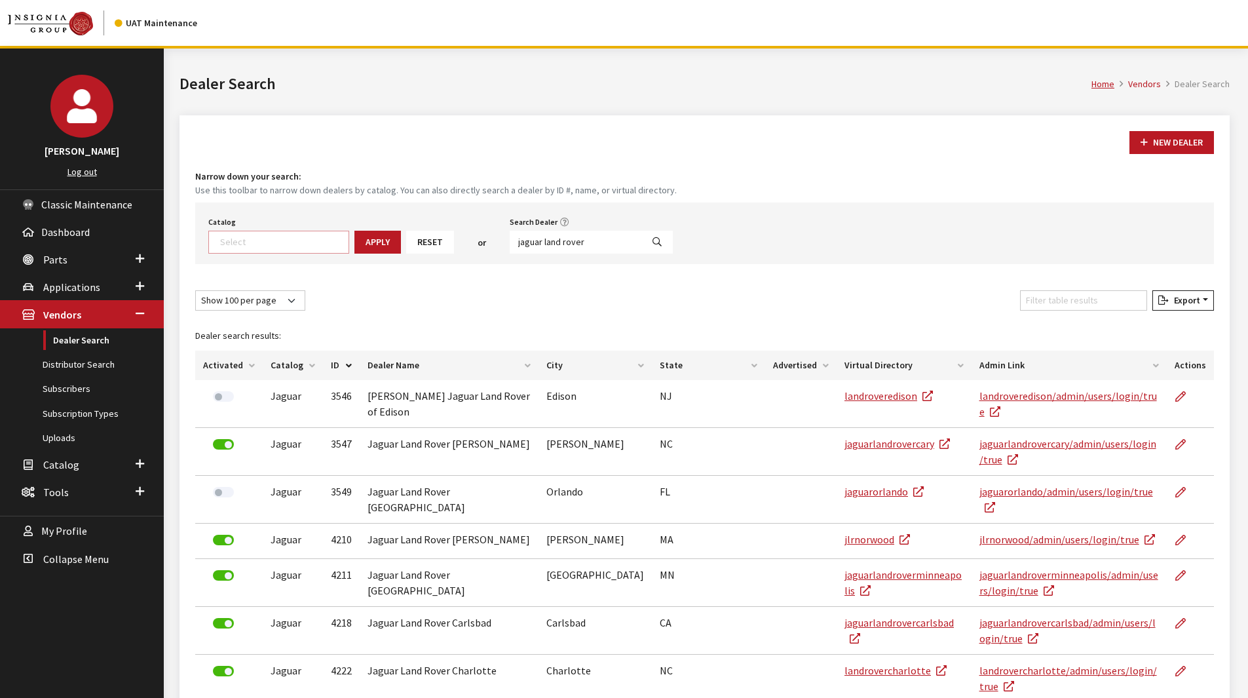
click at [305, 244] on textarea "Search" at bounding box center [284, 242] width 128 height 12
select select "17"
click at [362, 239] on button "Apply" at bounding box center [365, 242] width 47 height 23
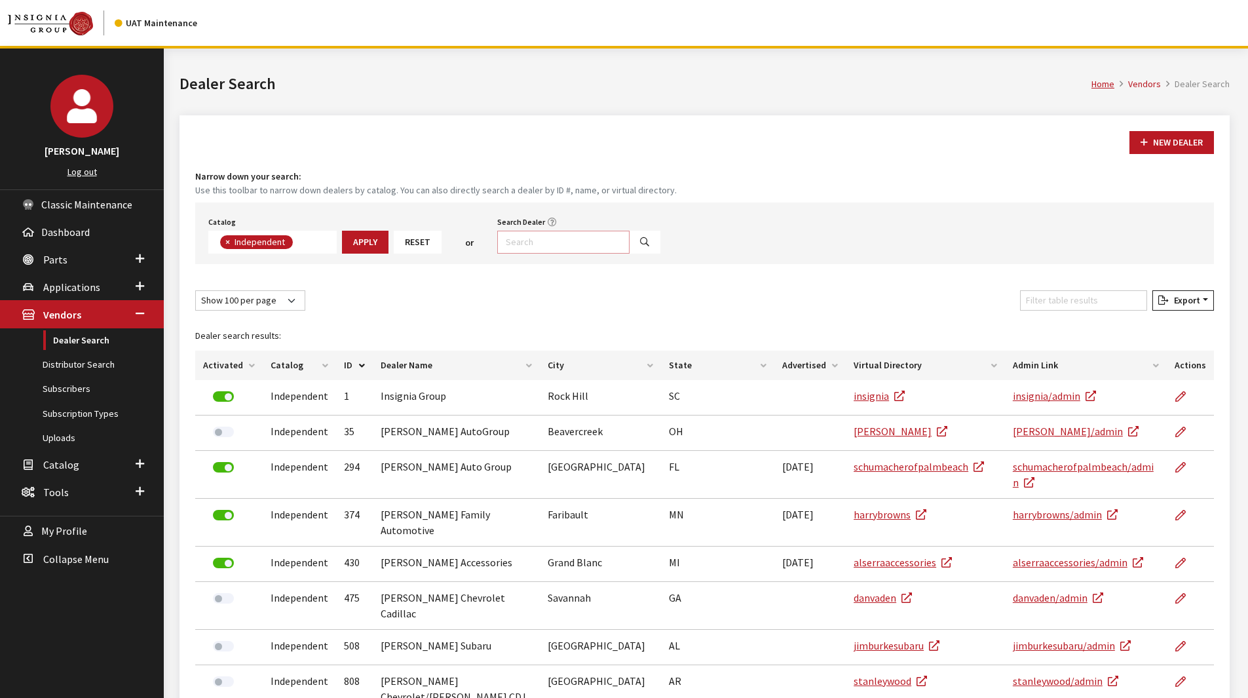
click at [529, 244] on input "Search Dealer" at bounding box center [563, 242] width 132 height 23
type input "jaguar land"
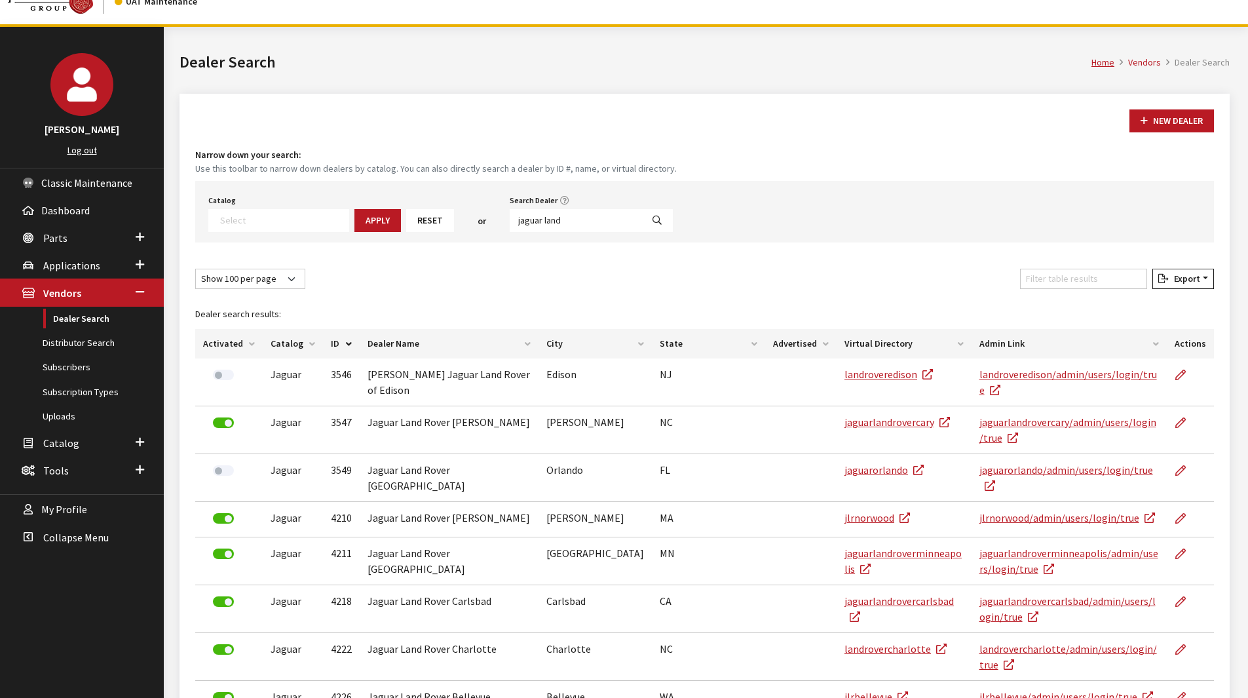
scroll to position [0, 0]
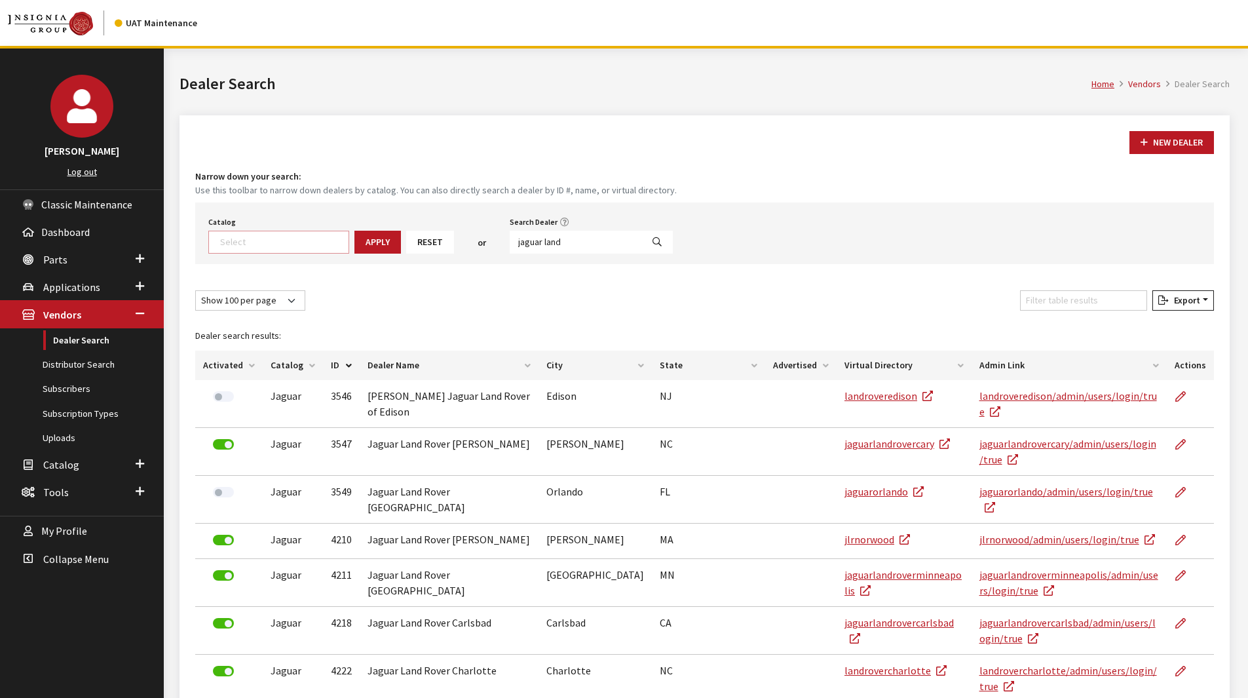
click at [309, 238] on textarea "Search" at bounding box center [284, 242] width 128 height 12
select select "20"
click at [617, 246] on icon "Search" at bounding box center [621, 242] width 9 height 9
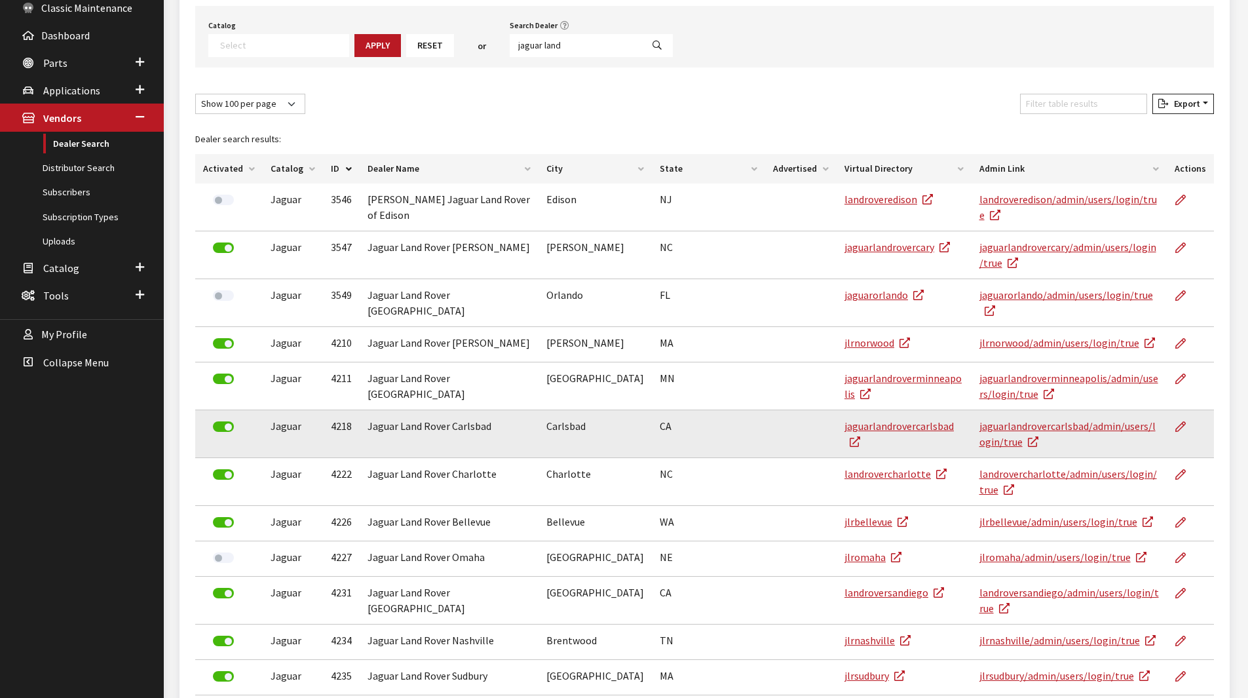
scroll to position [0, 0]
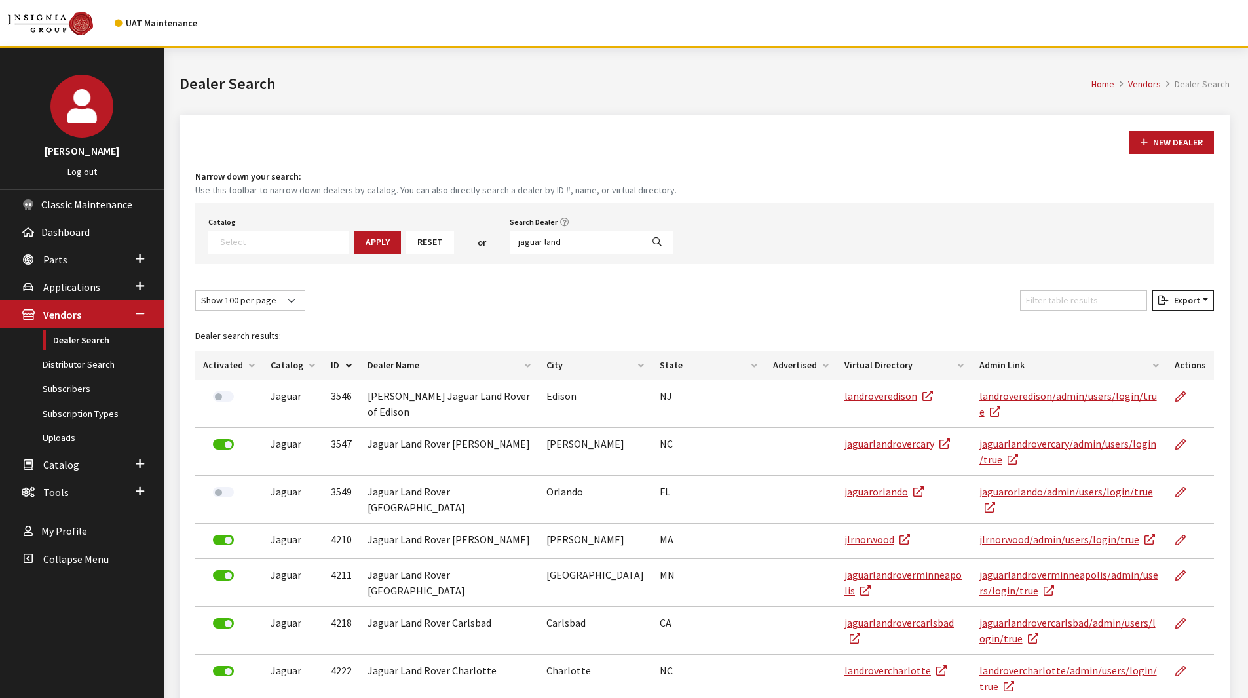
click at [281, 244] on textarea "Search" at bounding box center [284, 242] width 128 height 12
select select "21"
click at [632, 239] on icon "Search" at bounding box center [636, 242] width 9 height 9
select select
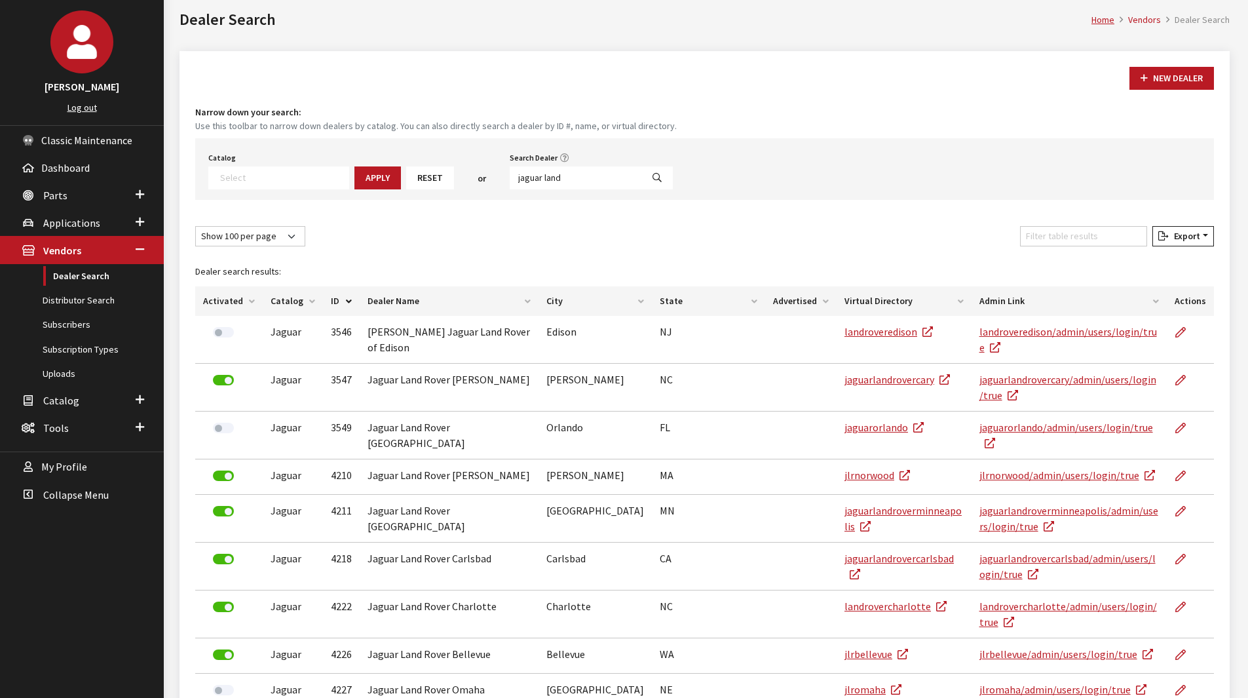
scroll to position [0, 0]
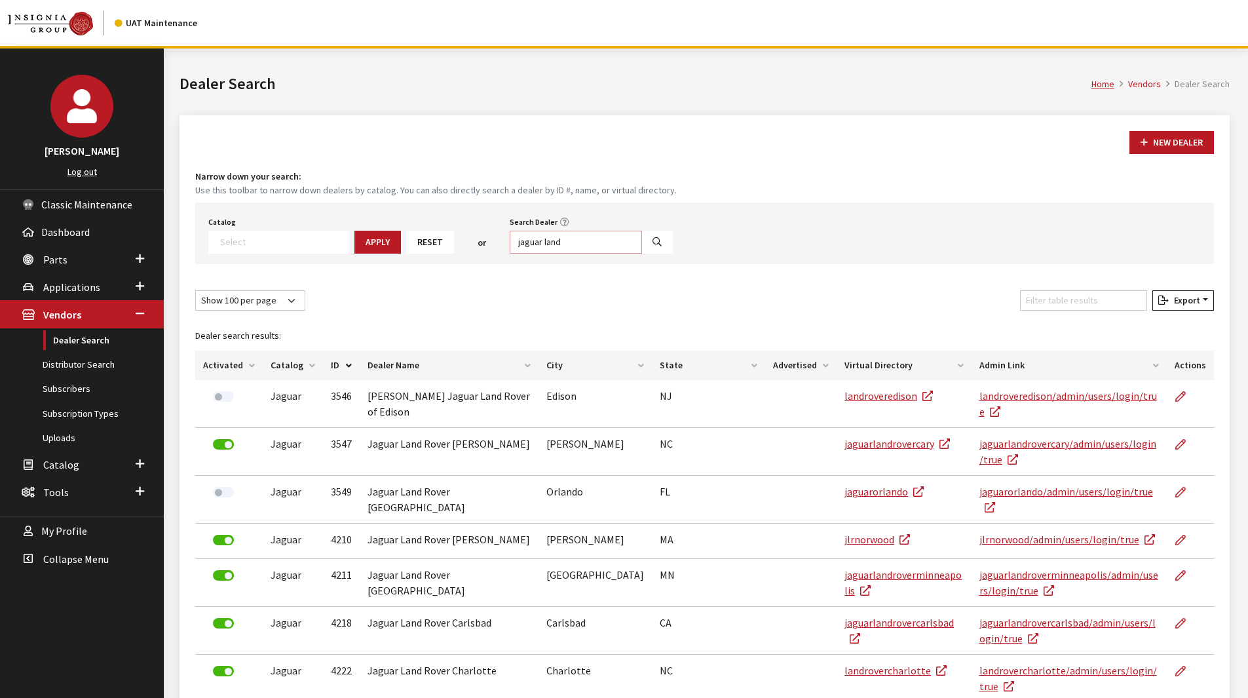
drag, startPoint x: 571, startPoint y: 236, endPoint x: 494, endPoint y: 237, distance: 76.7
click at [510, 237] on input "jaguar land" at bounding box center [576, 242] width 132 height 23
type input "j"
type input "hicks"
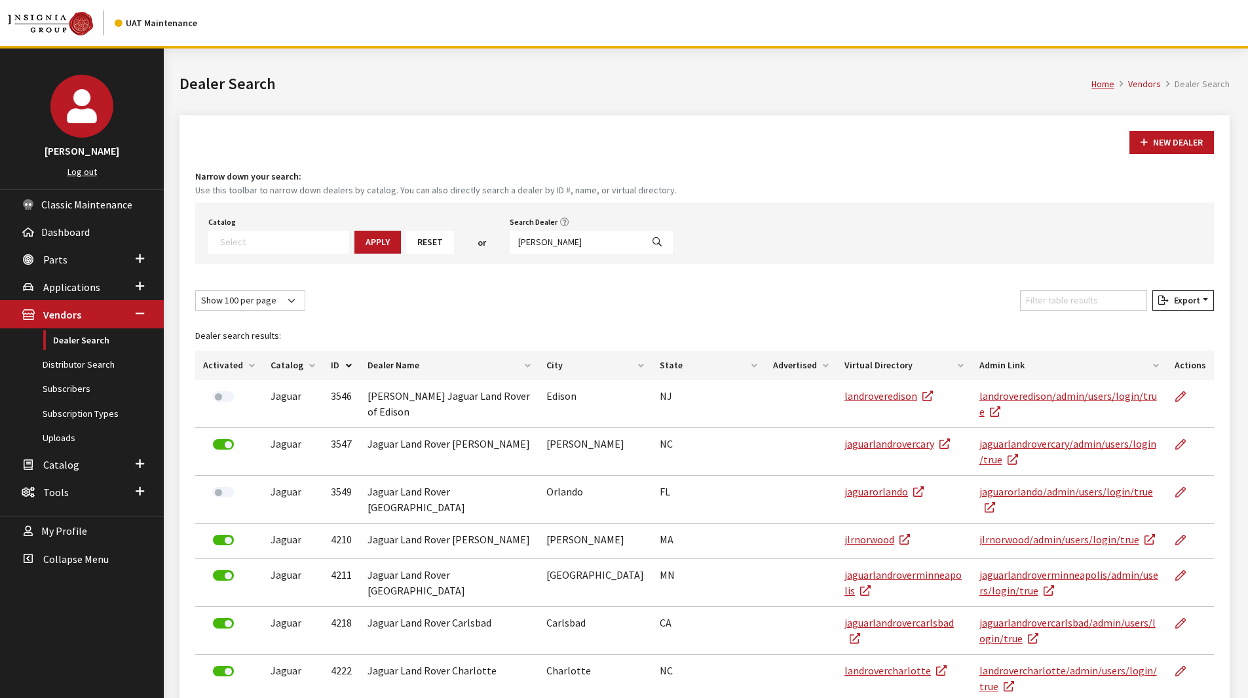
click at [642, 247] on button "Search" at bounding box center [657, 242] width 31 height 23
select select
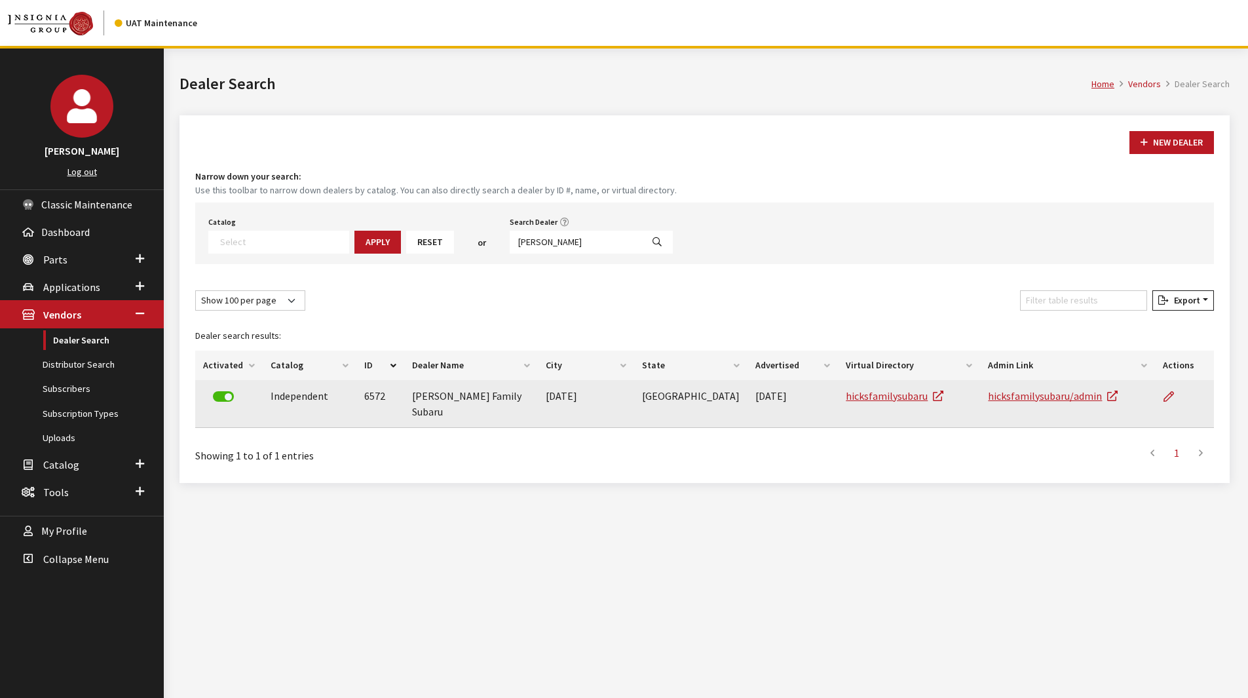
click at [225, 397] on label at bounding box center [223, 396] width 21 height 10
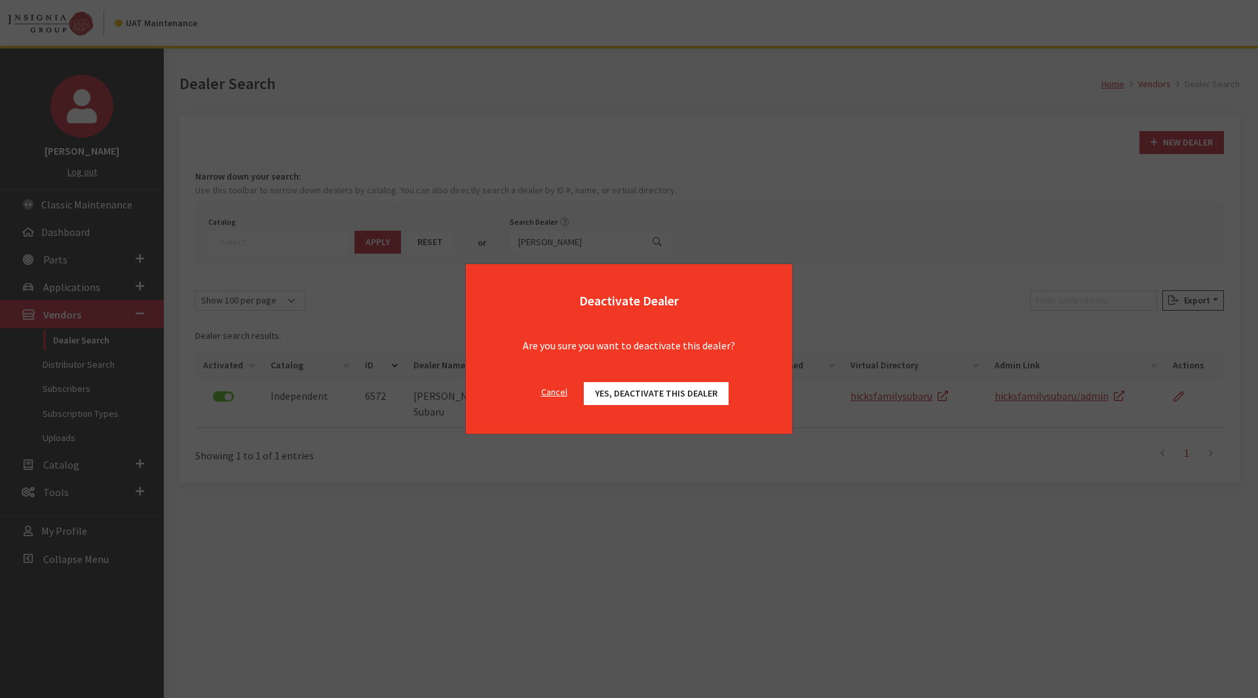
click at [632, 400] on button "Yes, deactivate this dealer" at bounding box center [656, 393] width 145 height 23
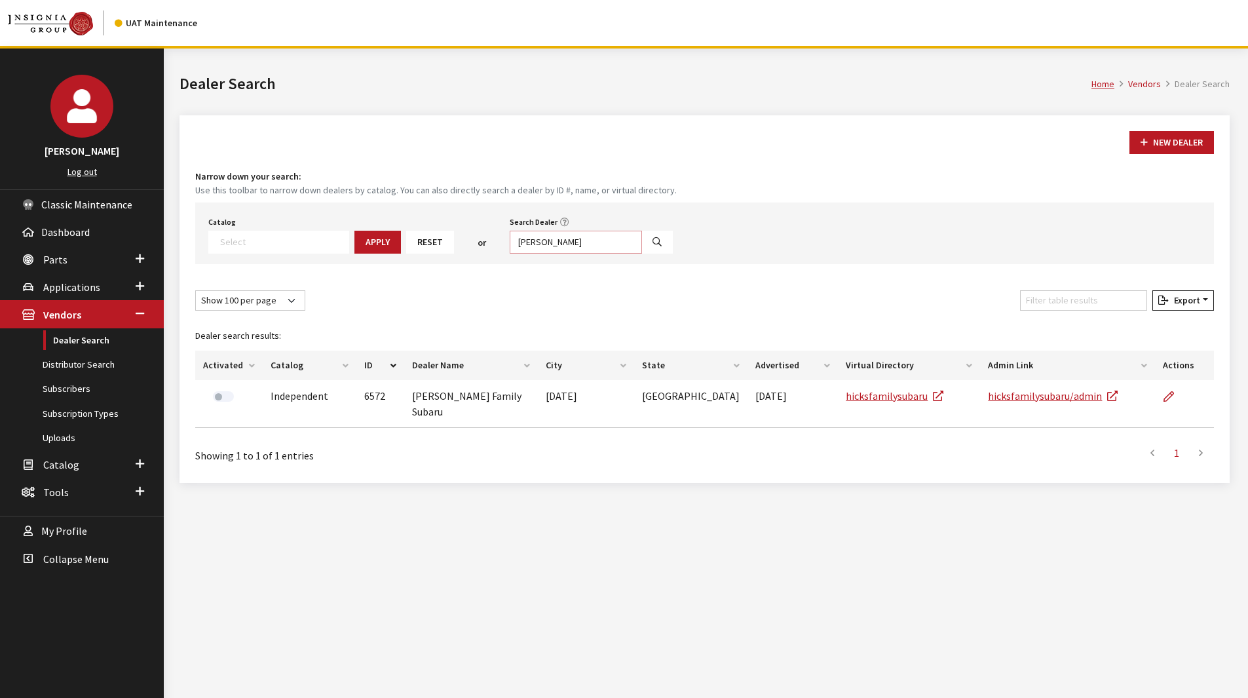
drag, startPoint x: 533, startPoint y: 241, endPoint x: 489, endPoint y: 243, distance: 44.0
click at [489, 243] on div "Catalog Acura Alfa Romeo Audi Bentley BMW Chrysler DoubleTake Ford GM Honda Hyu…" at bounding box center [704, 234] width 1019 height 62
type input "thompson"
click at [642, 252] on button "Search" at bounding box center [657, 242] width 31 height 23
select select
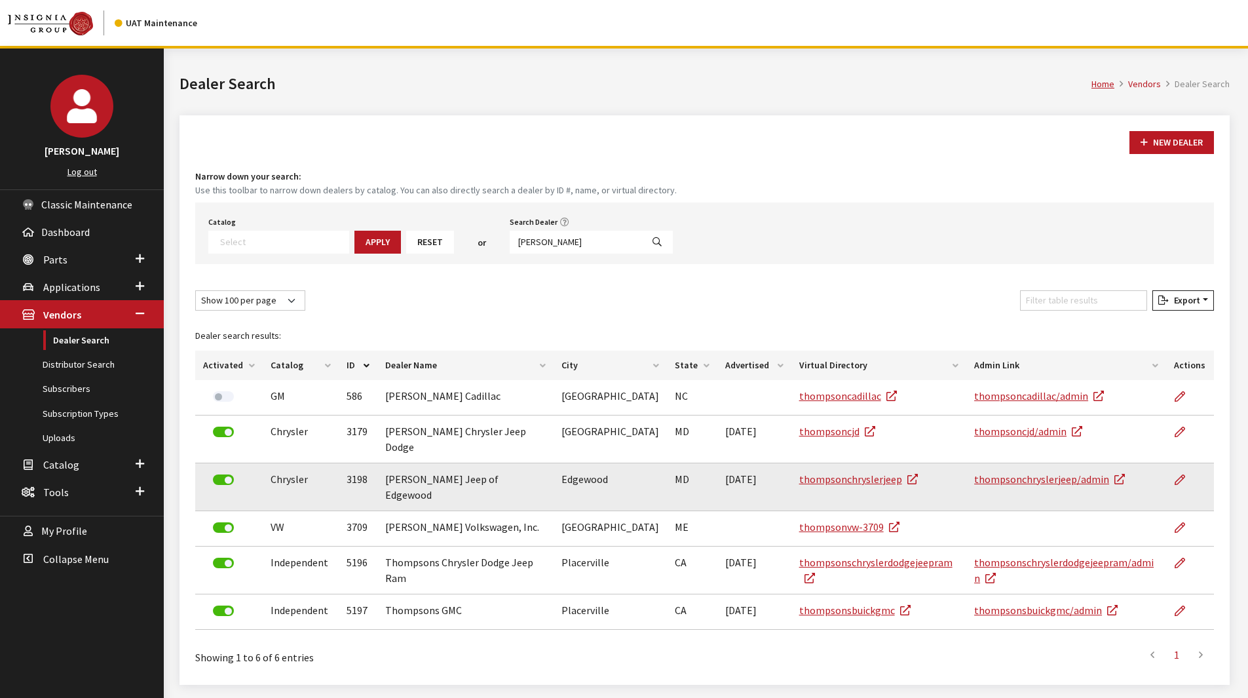
click at [221, 474] on label at bounding box center [223, 479] width 21 height 10
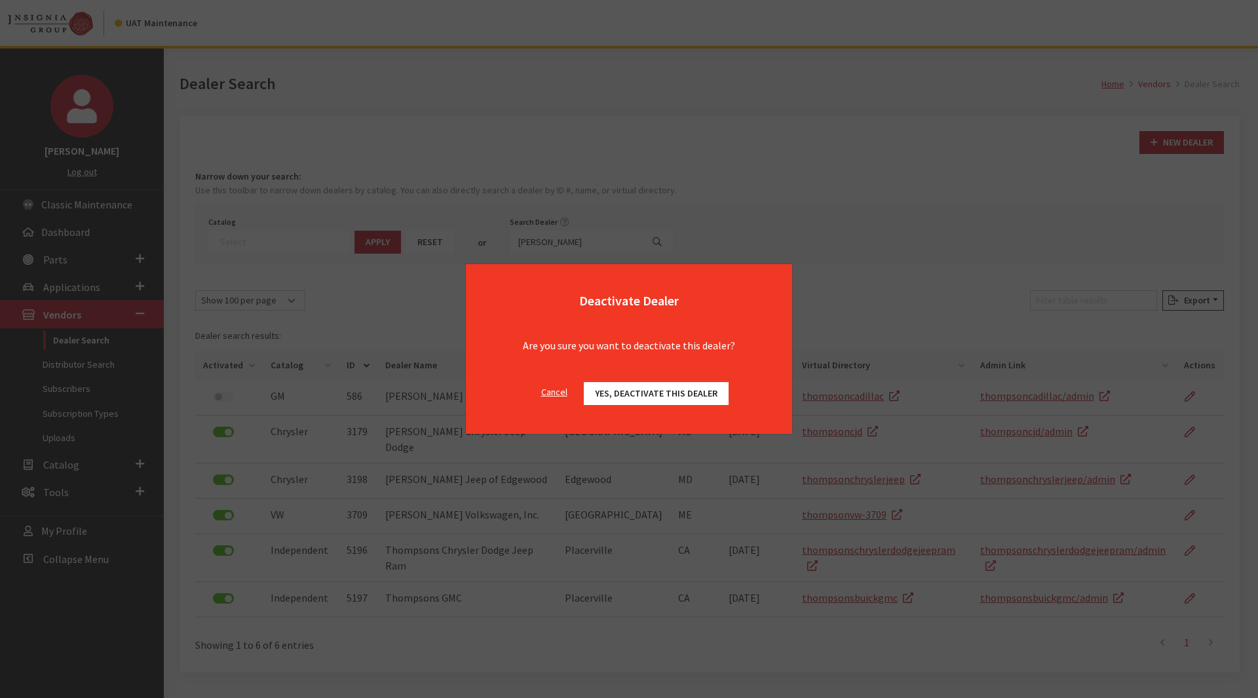
click at [630, 386] on button "Yes, deactivate this dealer" at bounding box center [656, 393] width 145 height 23
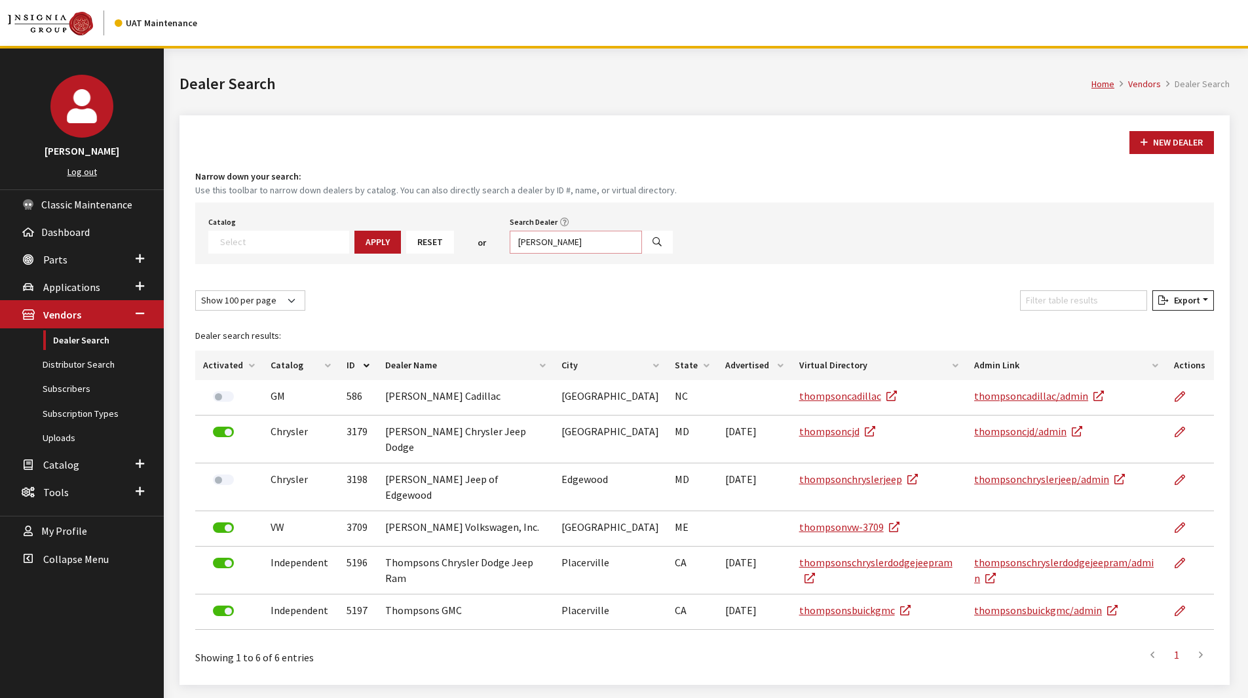
drag, startPoint x: 549, startPoint y: 247, endPoint x: 391, endPoint y: 260, distance: 157.8
click at [391, 262] on div "Catalog Acura Alfa Romeo Audi Bentley BMW Chrysler DoubleTake Ford GM Honda Hyu…" at bounding box center [704, 234] width 1019 height 62
type input "troncalli"
click at [642, 250] on button "Search" at bounding box center [657, 242] width 31 height 23
select select
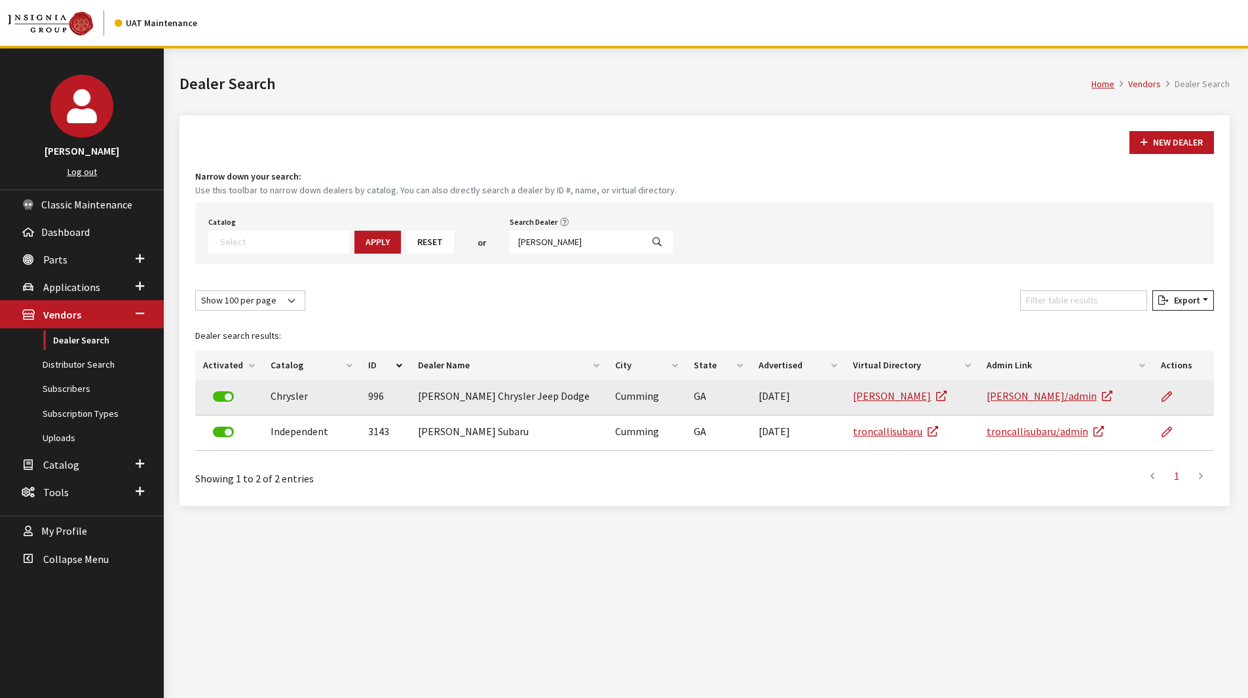
click at [221, 398] on label at bounding box center [223, 396] width 21 height 10
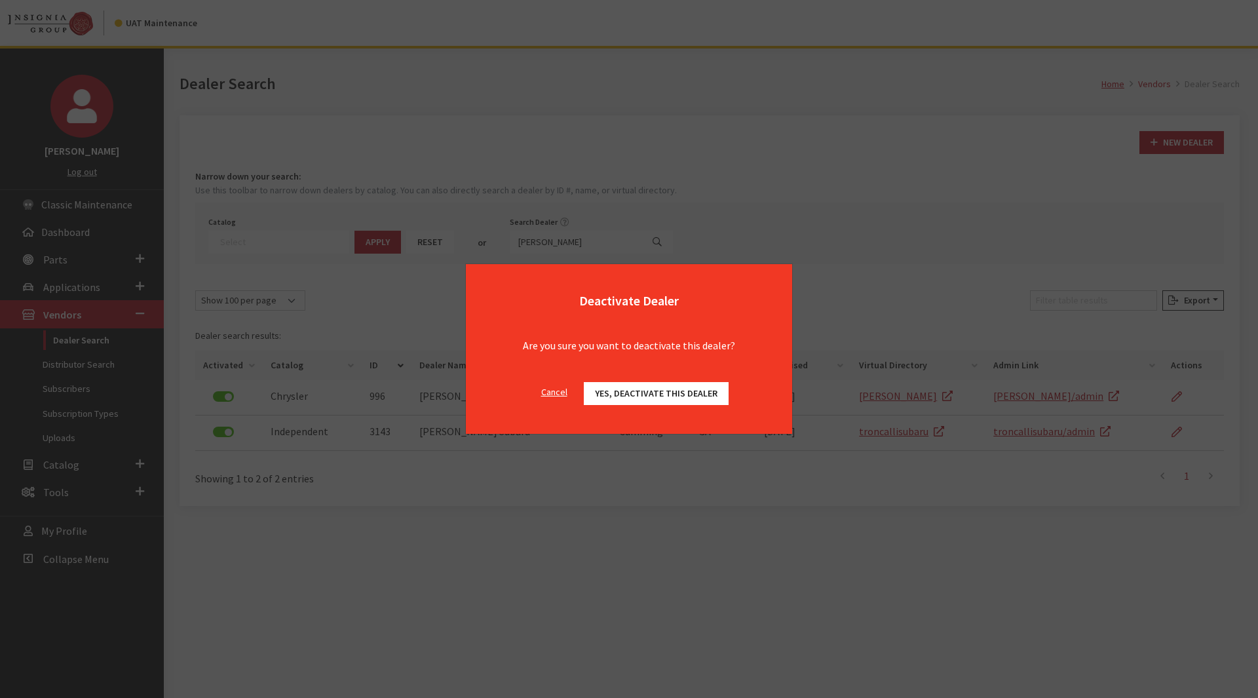
click at [652, 397] on span "Yes, deactivate this dealer" at bounding box center [656, 393] width 123 height 12
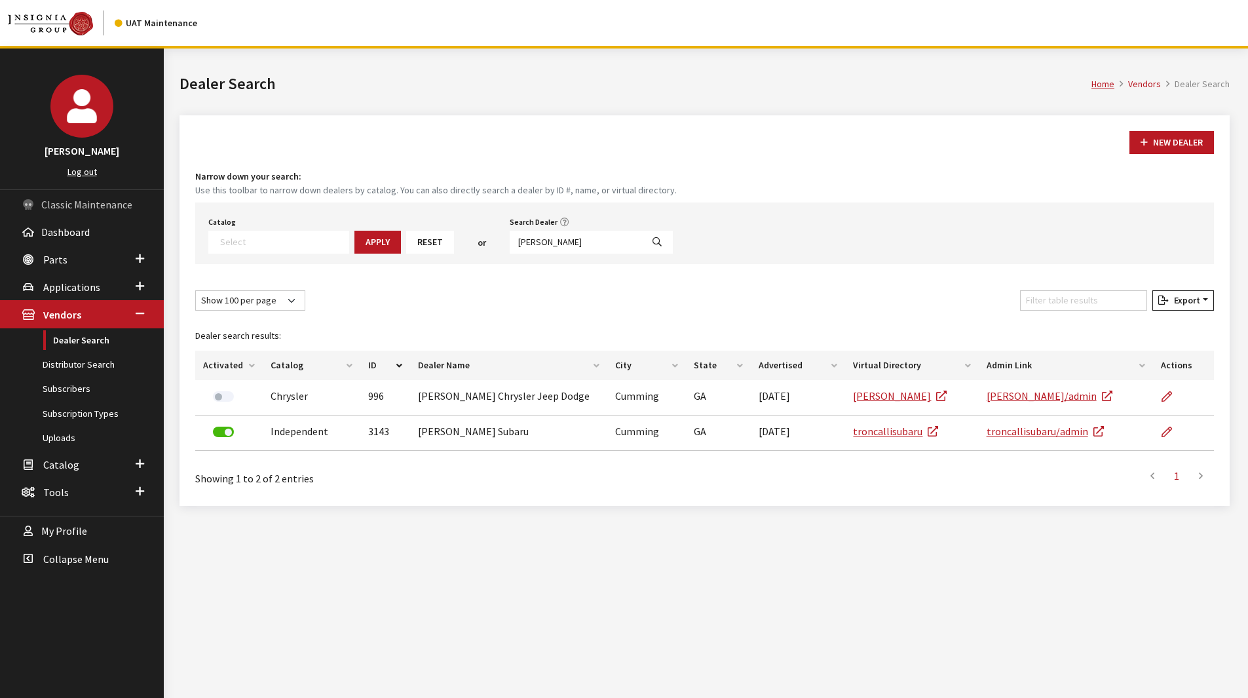
click at [116, 208] on span "Classic Maintenance" at bounding box center [86, 204] width 91 height 13
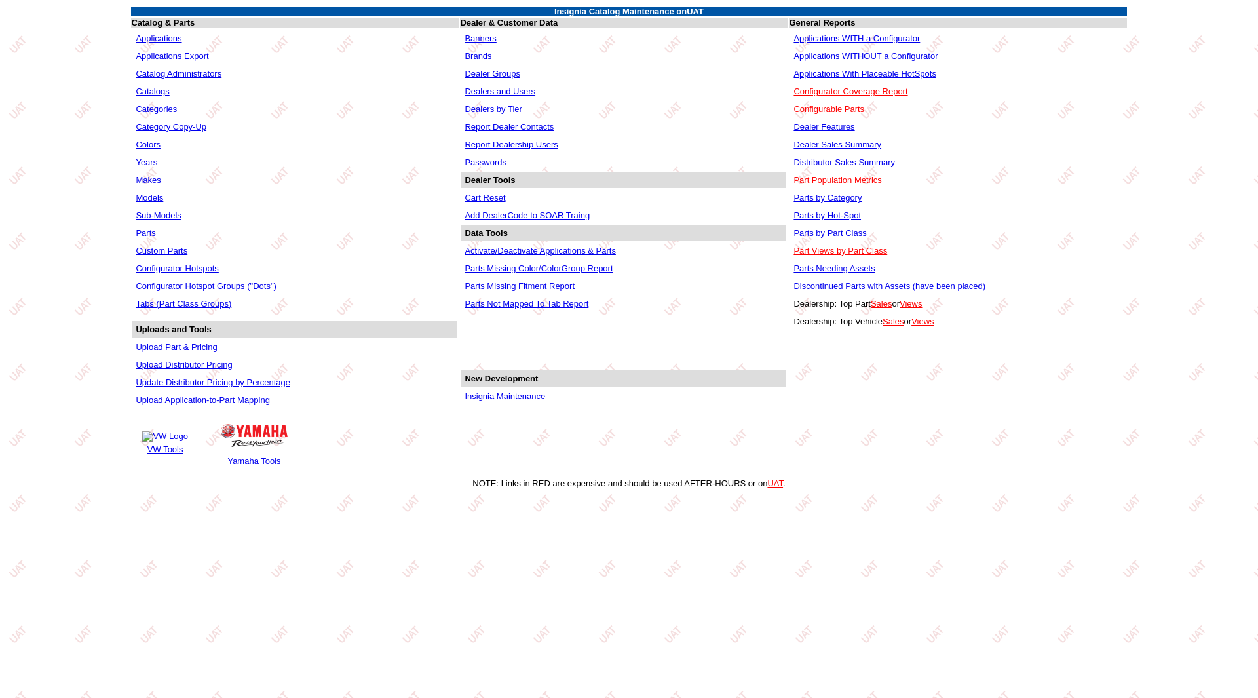
click at [483, 91] on link "Dealers and Users" at bounding box center [500, 92] width 71 height 10
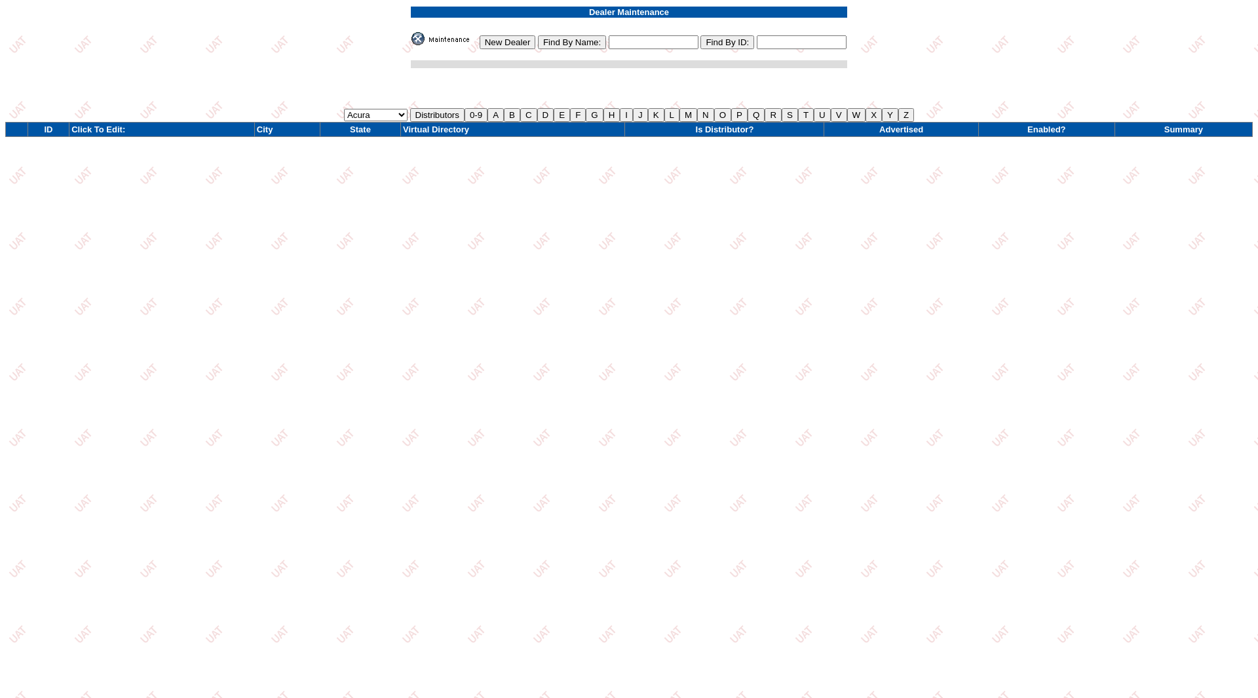
click at [772, 36] on input "text" at bounding box center [802, 42] width 90 height 14
type input "4666"
click at [739, 36] on input "Find By ID:" at bounding box center [728, 42] width 54 height 14
click at [663, 47] on input "text" at bounding box center [654, 42] width 90 height 14
type input "[GEOGRAPHIC_DATA]"
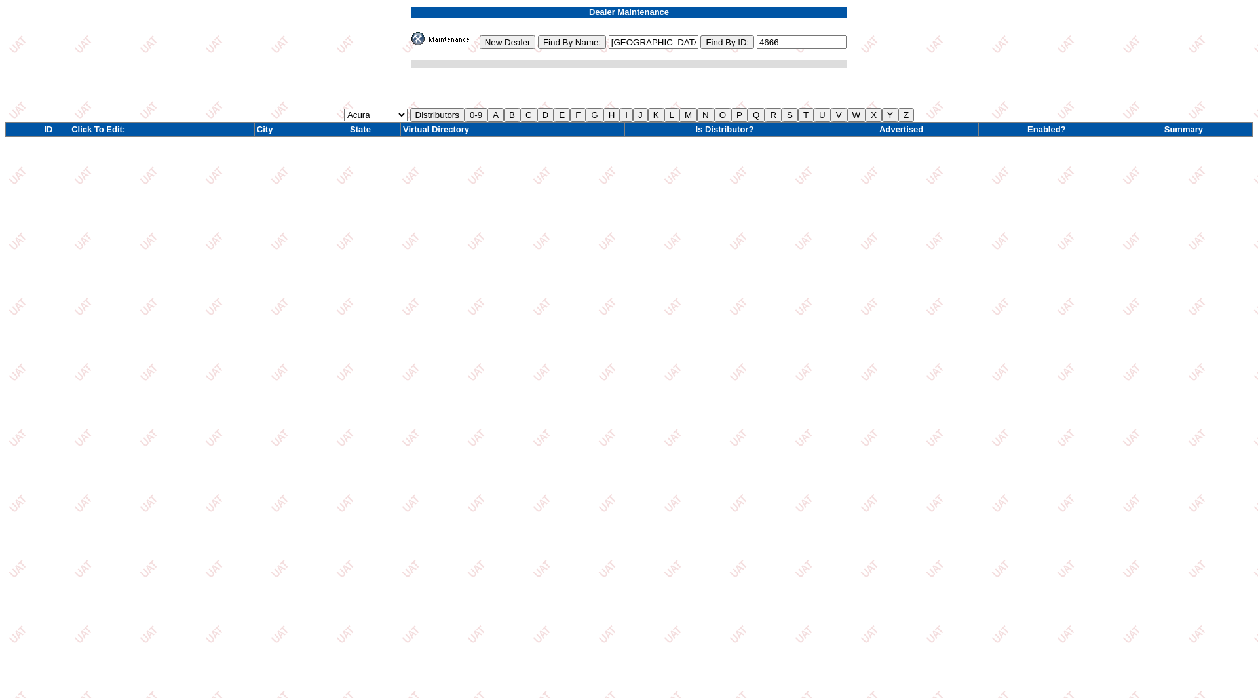
click at [587, 43] on input "Find By Name:" at bounding box center [572, 42] width 68 height 14
drag, startPoint x: 652, startPoint y: 42, endPoint x: 596, endPoint y: 37, distance: 56.6
click at [596, 37] on td "New Dealer Find By Name: [GEOGRAPHIC_DATA] Find By ID: 4666" at bounding box center [629, 40] width 436 height 18
type input "jaguar land rover"
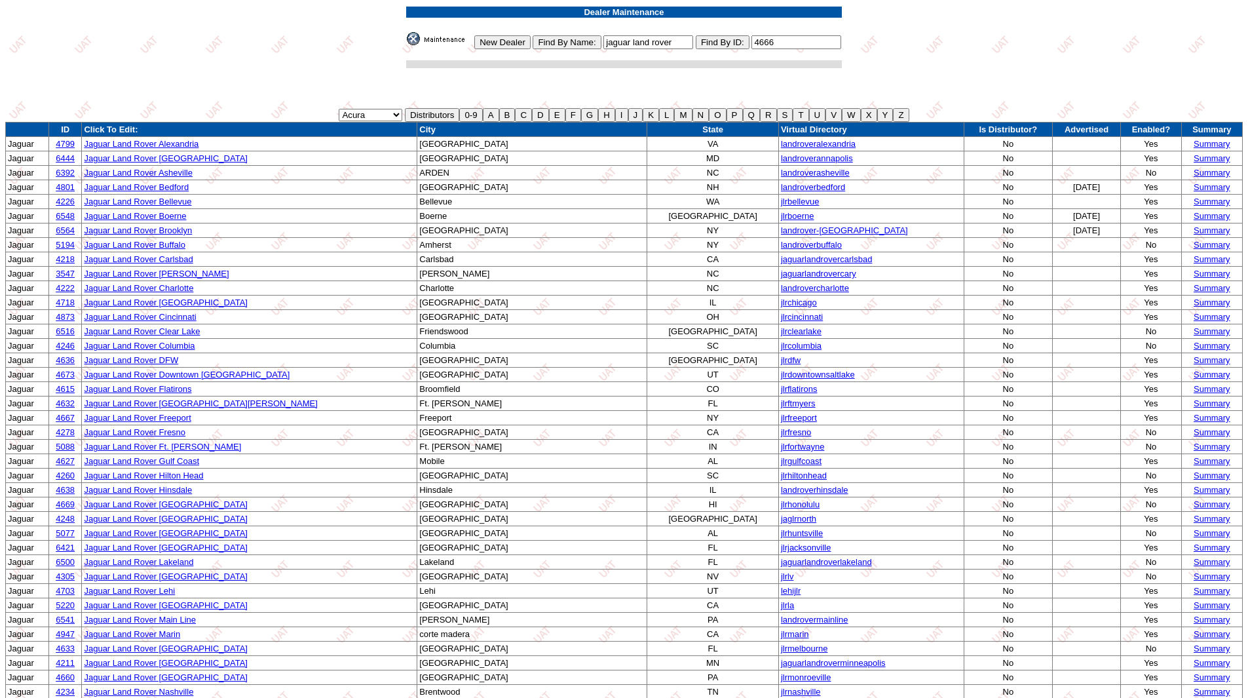
click at [471, 129] on td "City" at bounding box center [532, 130] width 230 height 14
drag, startPoint x: 682, startPoint y: 43, endPoint x: 568, endPoint y: 40, distance: 113.4
click at [568, 40] on td "New Dealer Find By Name: jaguar land rover Find By ID: 4666" at bounding box center [624, 40] width 436 height 18
click at [637, 112] on input "J" at bounding box center [636, 115] width 15 height 14
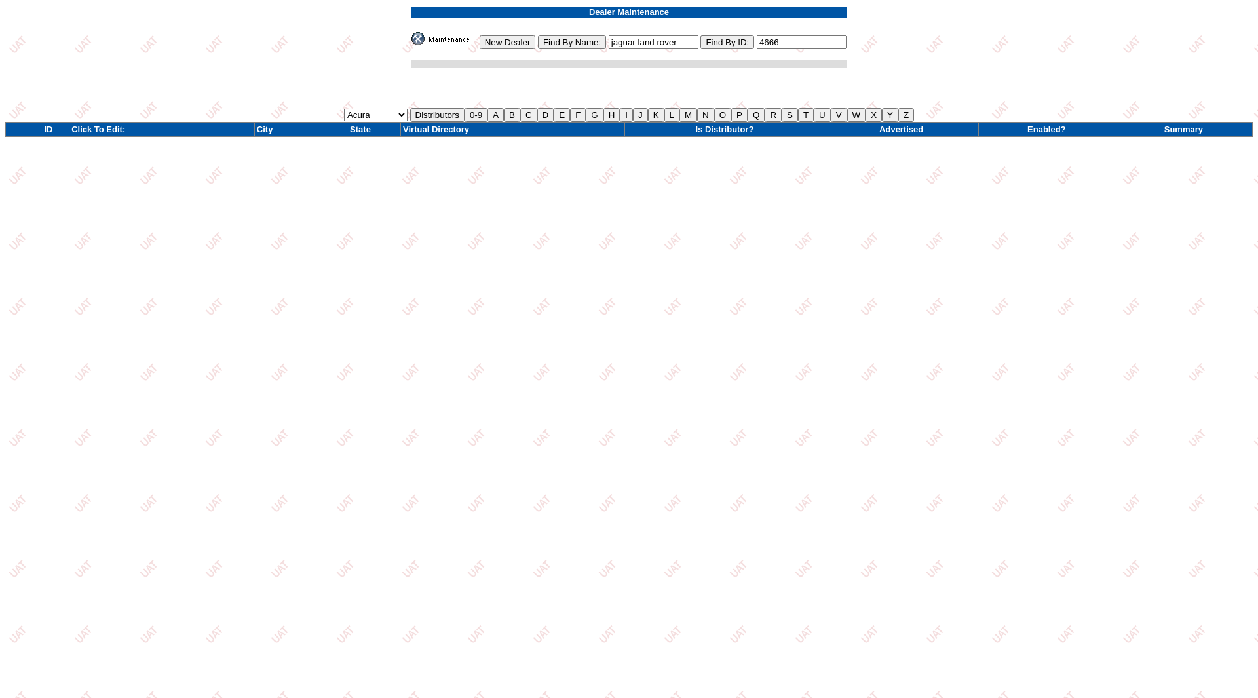
click at [400, 115] on select "Acura Alfa Romeo Audi Bentley BMW Chrysler DoubleTake [PERSON_NAME] Honda Hyund…" at bounding box center [376, 115] width 64 height 12
select select "21"
click at [344, 109] on select "Acura Alfa Romeo Audi Bentley BMW Chrysler DoubleTake [PERSON_NAME] Honda Hyund…" at bounding box center [376, 115] width 64 height 12
click at [640, 117] on input "J" at bounding box center [640, 115] width 15 height 14
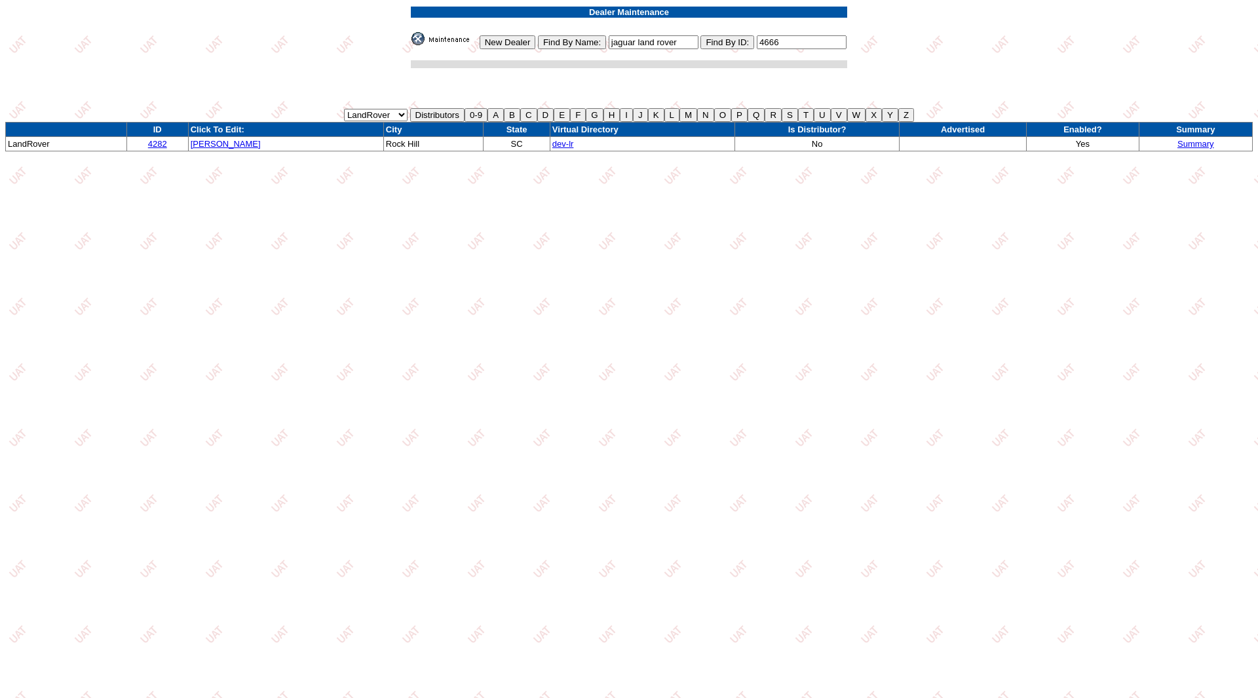
click at [672, 115] on input "L" at bounding box center [672, 115] width 15 height 14
click at [381, 117] on select "Acura Alfa Romeo Audi Bentley BMW Chrysler DoubleTake [PERSON_NAME] Honda Hyund…" at bounding box center [376, 115] width 64 height 12
select select "17"
click at [344, 109] on select "Acura Alfa Romeo Audi Bentley BMW Chrysler DoubleTake [PERSON_NAME] Honda Hyund…" at bounding box center [376, 115] width 64 height 12
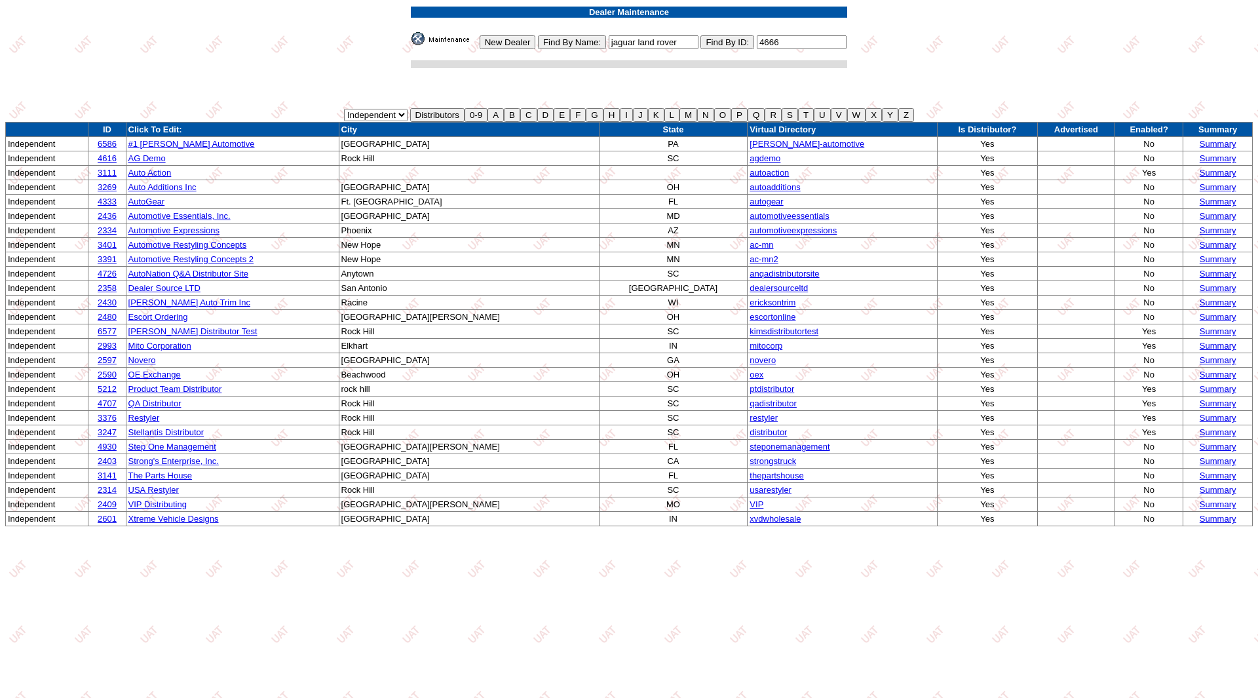
click at [639, 115] on input "J" at bounding box center [640, 115] width 15 height 14
